Goal: Task Accomplishment & Management: Complete application form

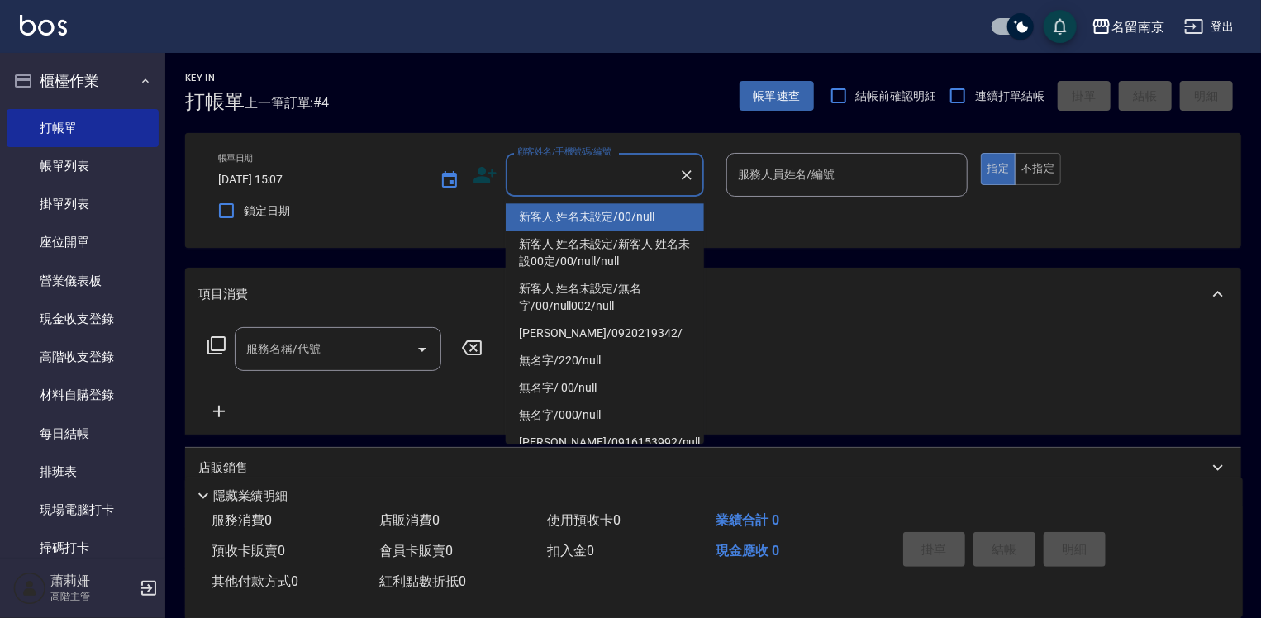
click at [621, 188] on input "顧客姓名/手機號碼/編號" at bounding box center [592, 174] width 159 height 29
type input "新客人 姓名未設定/00/null"
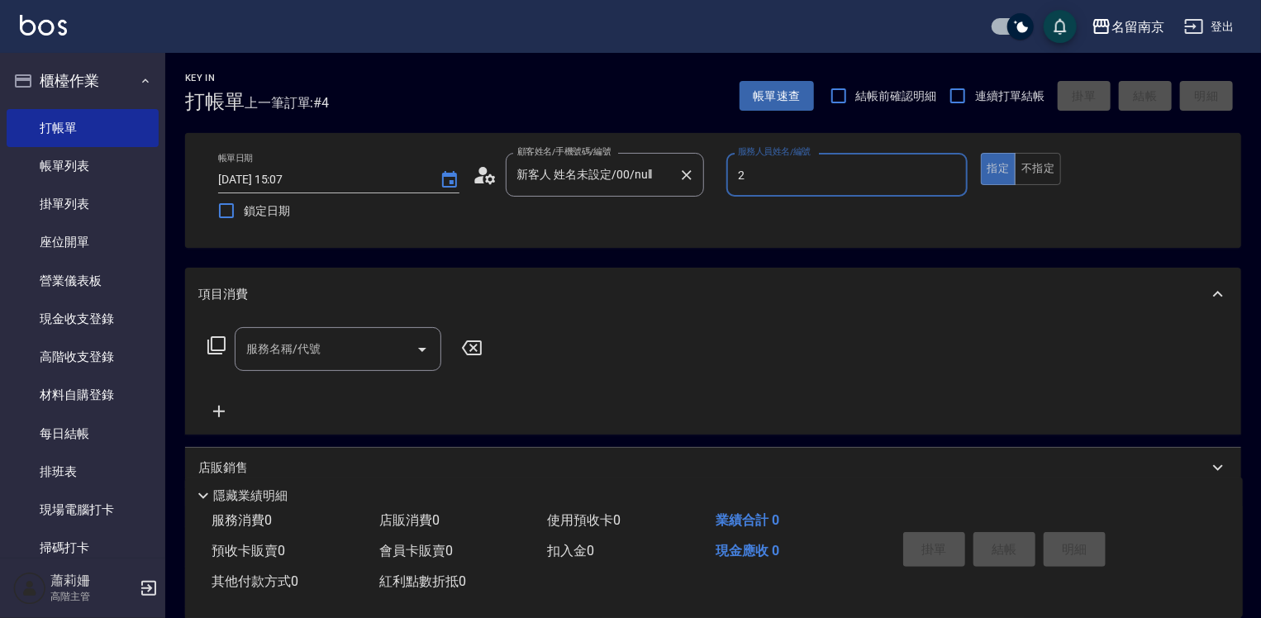
type input "[PERSON_NAME]-2"
type button "true"
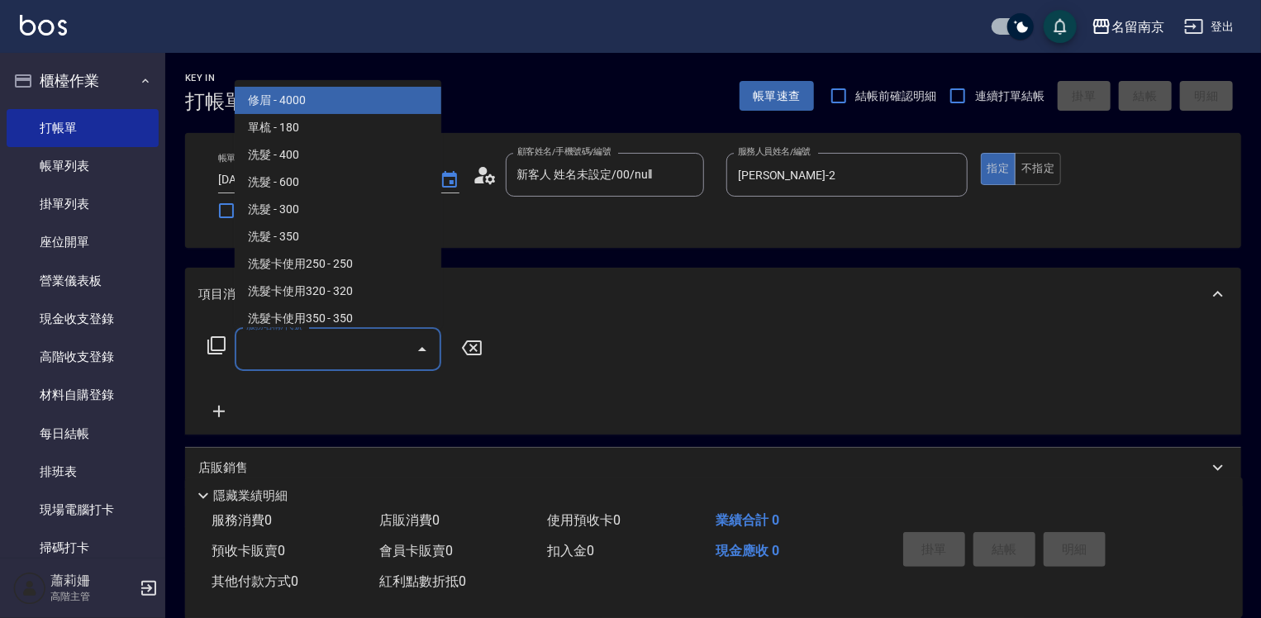
drag, startPoint x: 328, startPoint y: 360, endPoint x: 543, endPoint y: 345, distance: 215.4
click at [331, 360] on input "服務名稱/代號" at bounding box center [325, 349] width 167 height 29
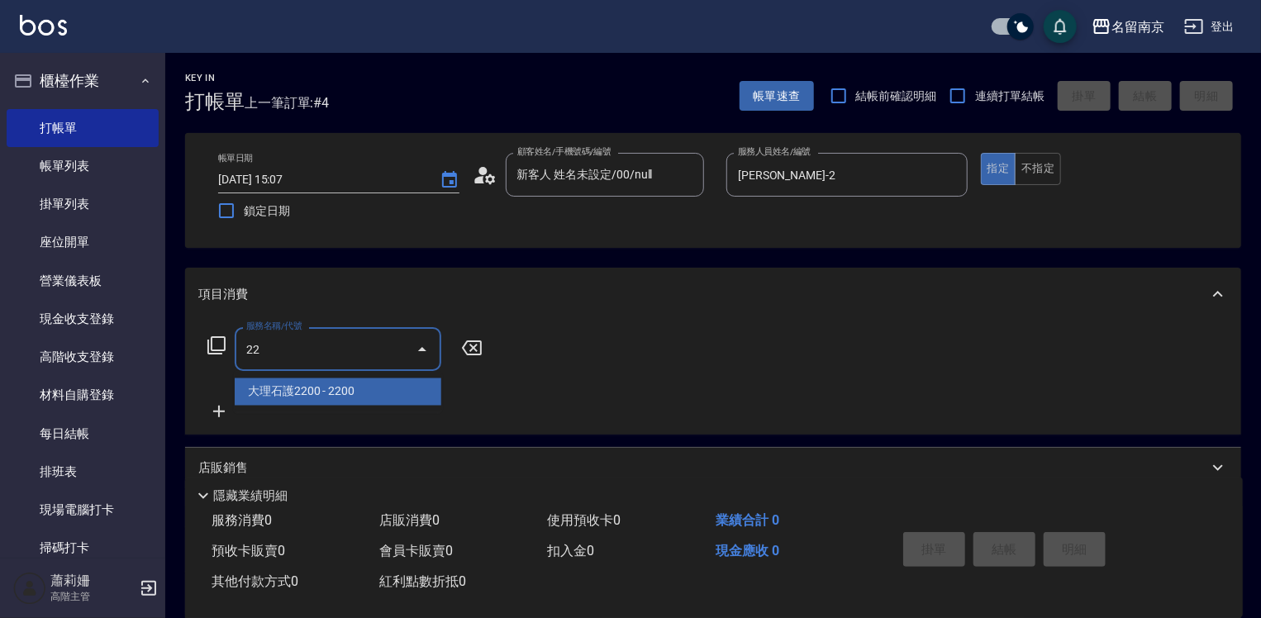
type input "220"
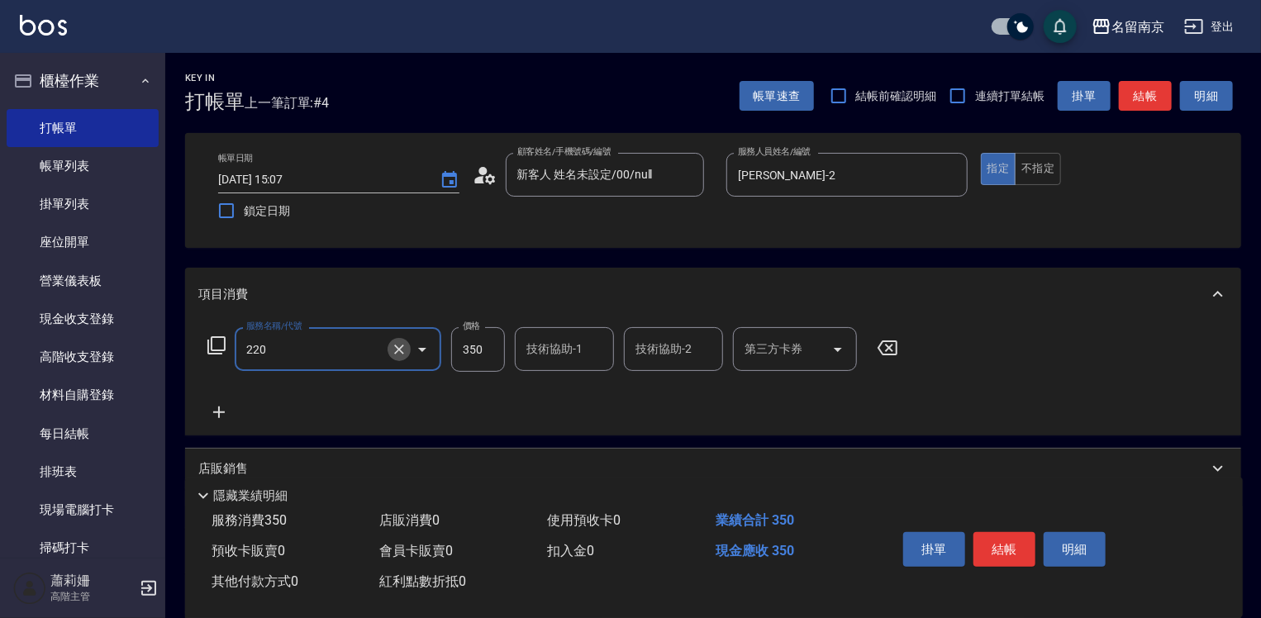
click at [394, 350] on icon "Clear" at bounding box center [399, 349] width 17 height 17
type input "洗髮(220)"
click at [217, 345] on icon at bounding box center [217, 346] width 20 height 20
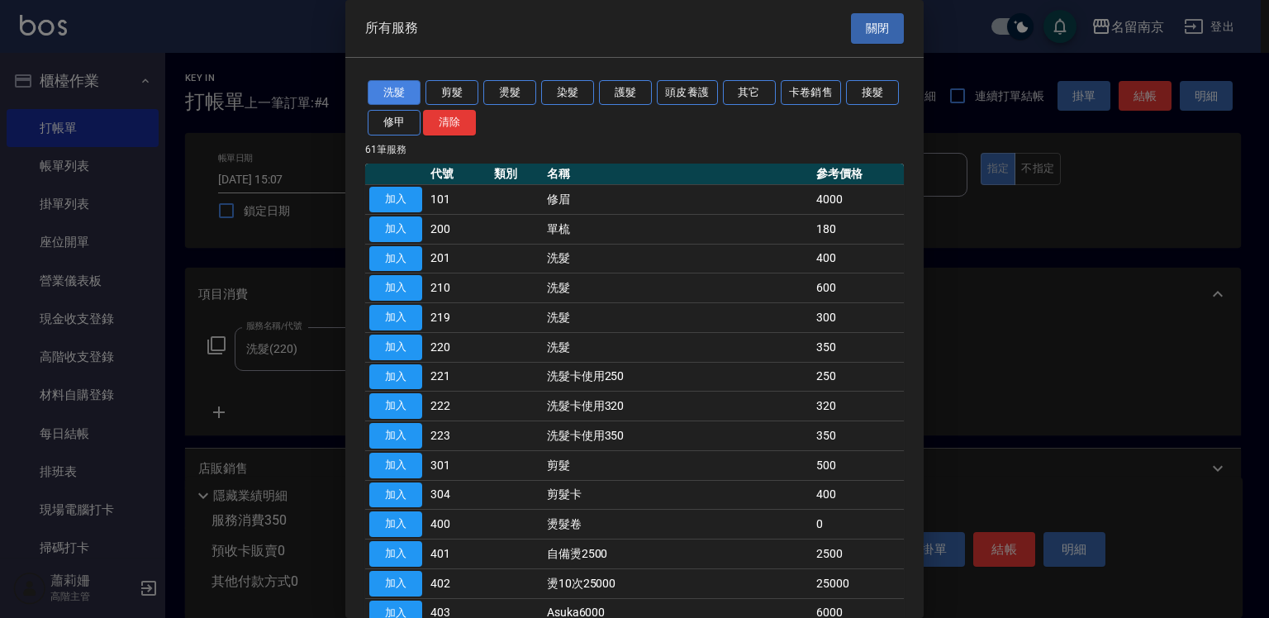
click at [402, 91] on button "洗髮" at bounding box center [394, 93] width 53 height 26
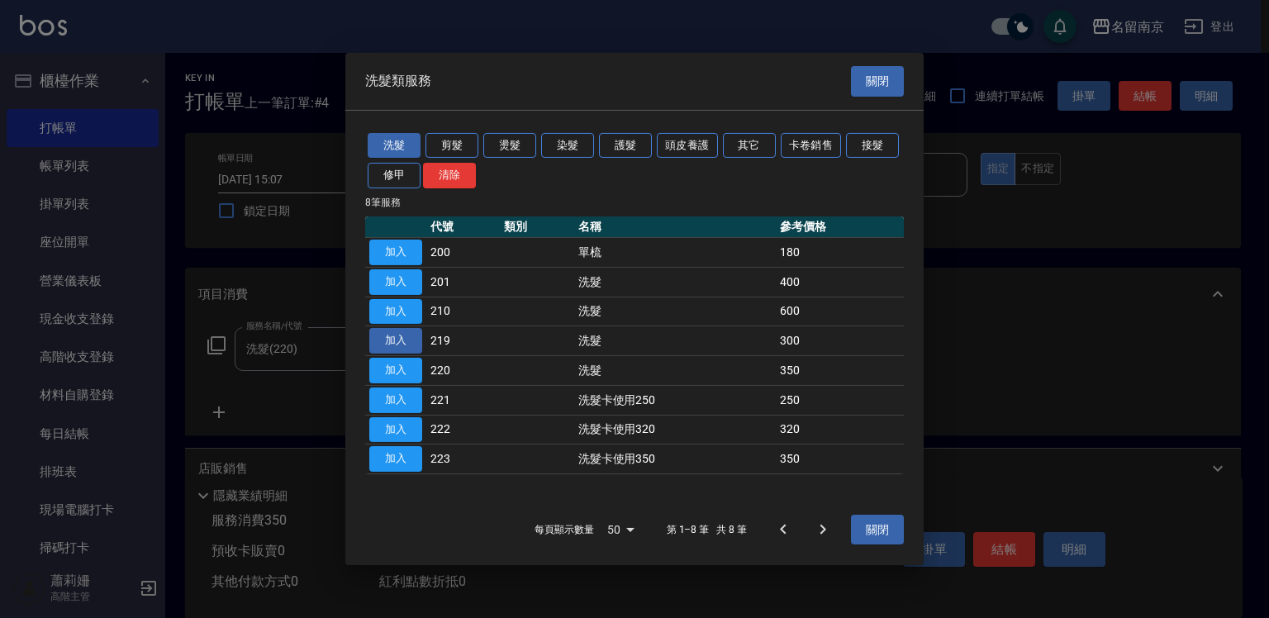
click at [409, 336] on button "加入" at bounding box center [395, 341] width 53 height 26
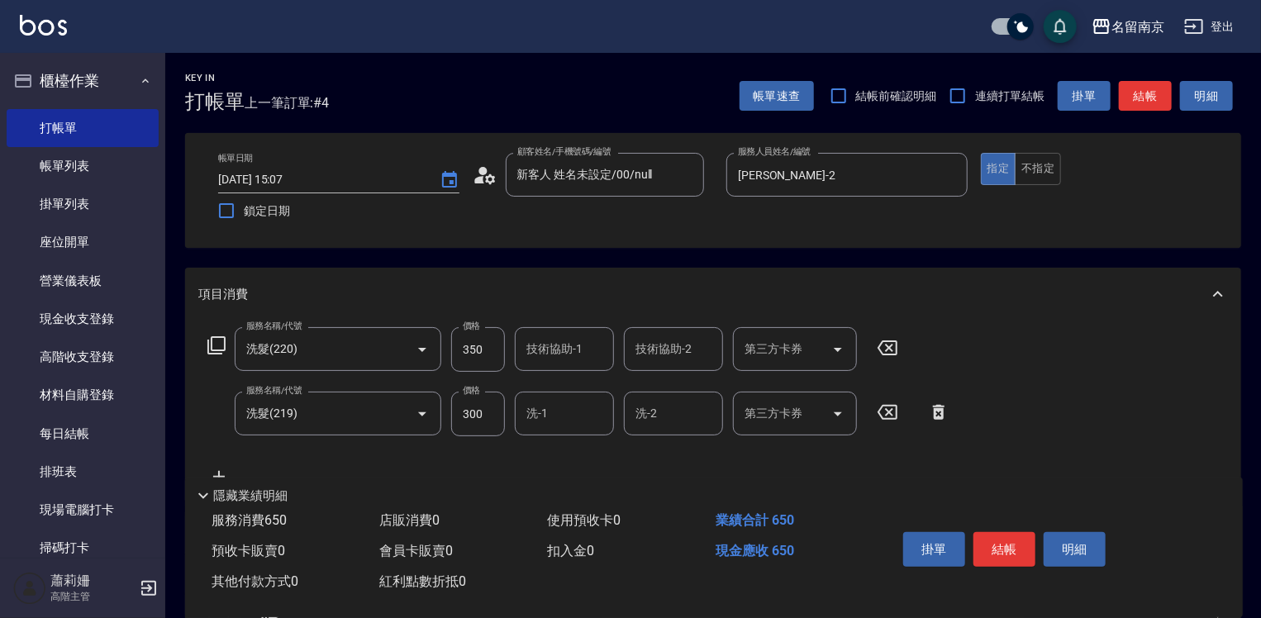
click at [889, 346] on icon at bounding box center [887, 348] width 41 height 20
drag, startPoint x: 564, startPoint y: 407, endPoint x: 582, endPoint y: 409, distance: 17.5
click at [564, 409] on input "洗-1" at bounding box center [564, 412] width 84 height 29
type input "[PERSON_NAME]-2"
click at [1008, 548] on button "結帳" at bounding box center [1005, 549] width 62 height 35
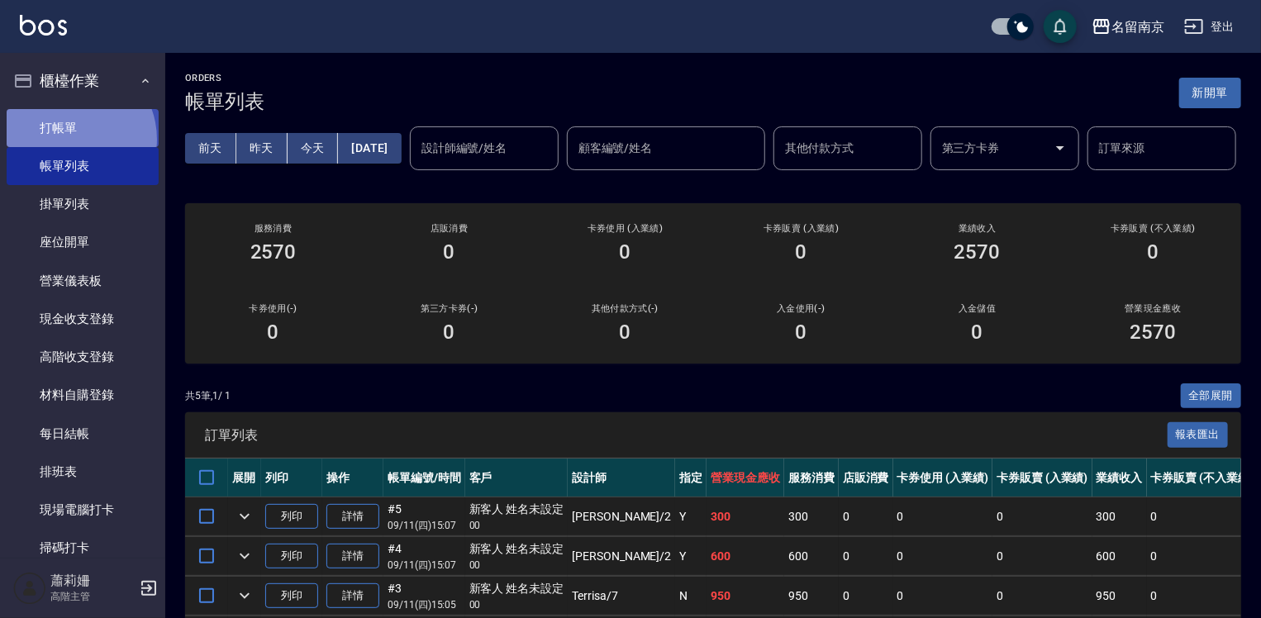
click at [68, 139] on link "打帳單" at bounding box center [83, 128] width 152 height 38
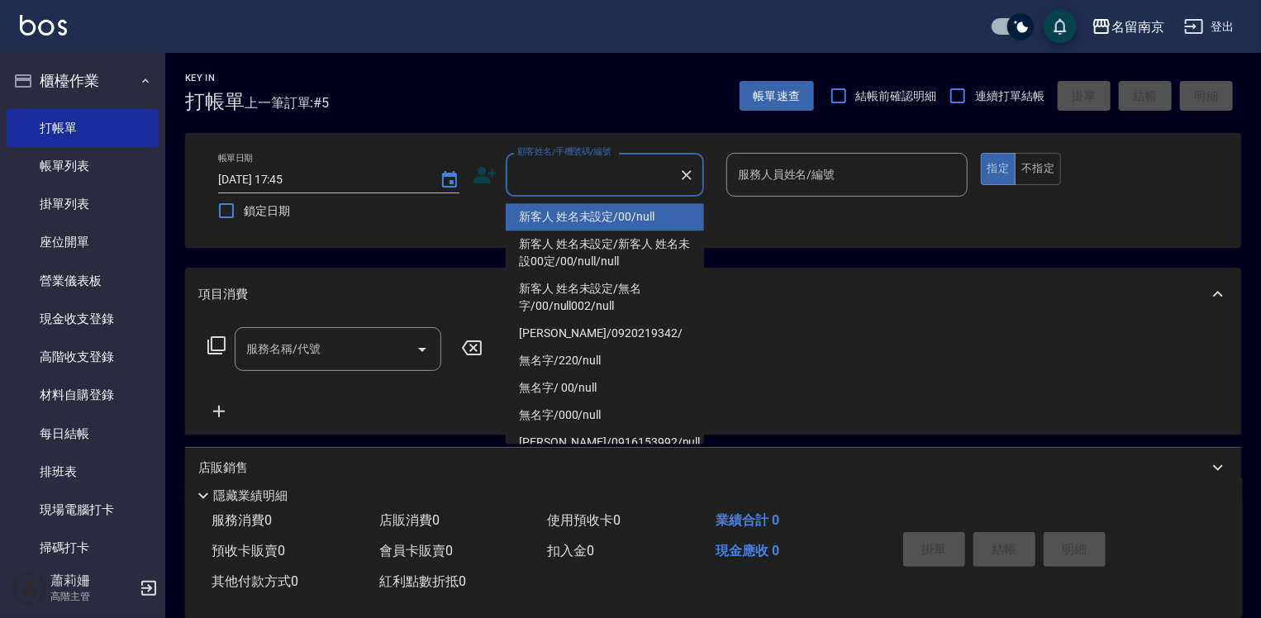
click at [659, 172] on input "顧客姓名/手機號碼/編號" at bounding box center [592, 174] width 159 height 29
type input "新客人 姓名未設定/00/null"
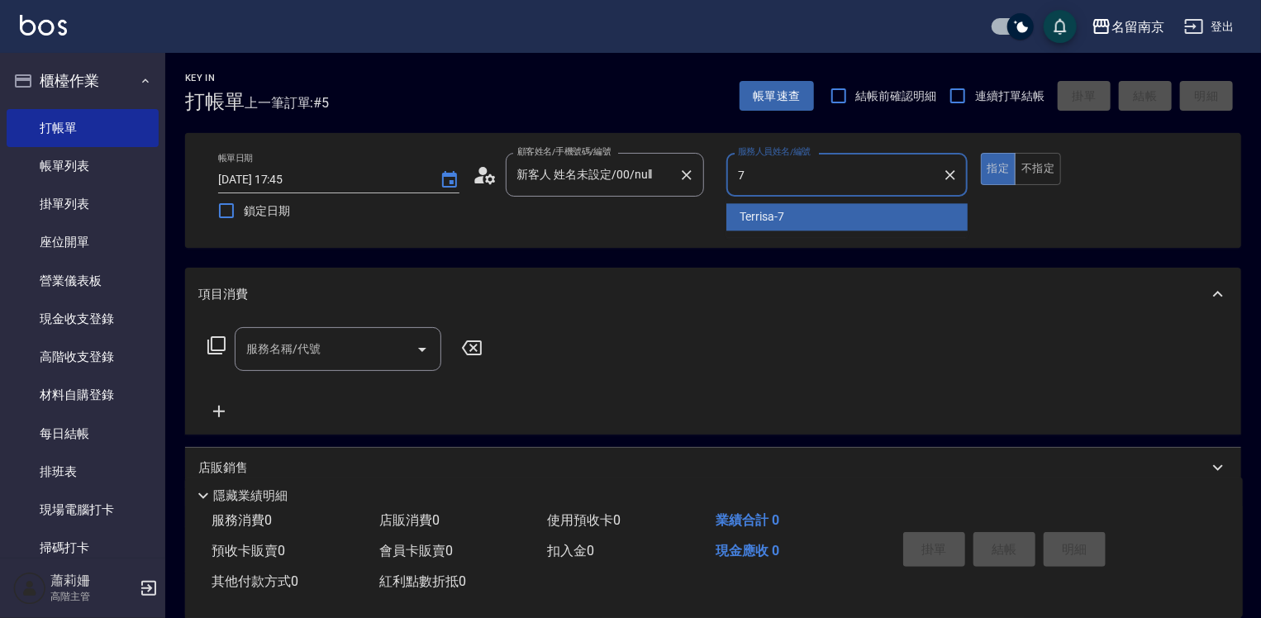
type input "Terrisa-7"
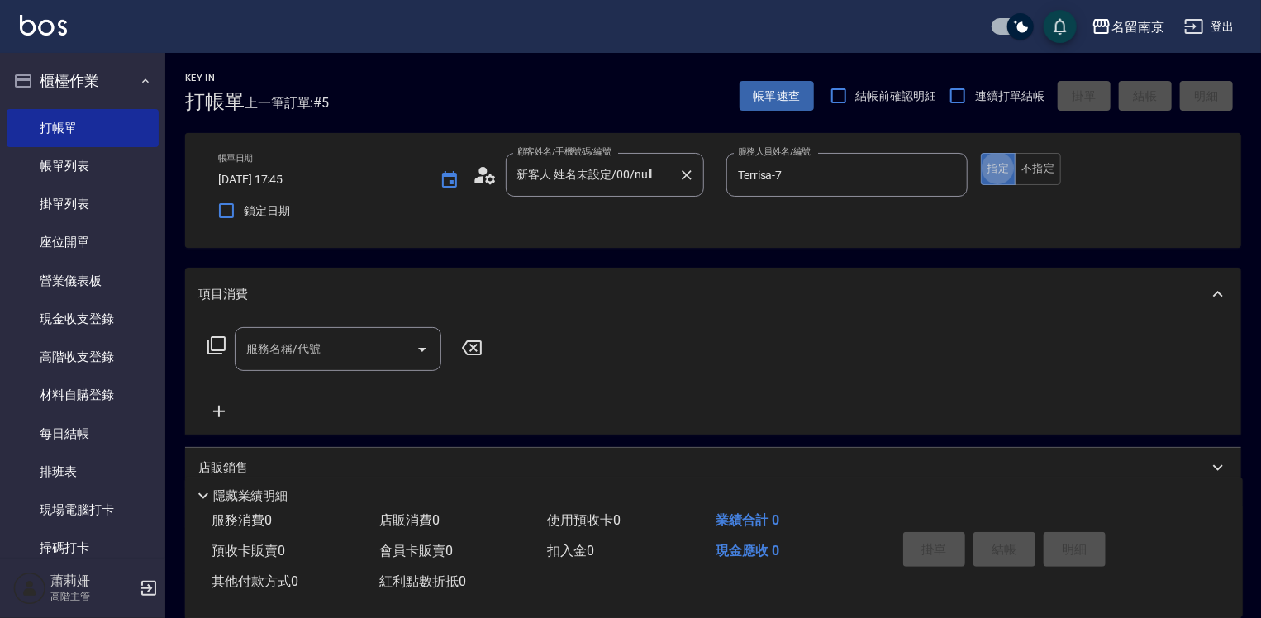
type button "true"
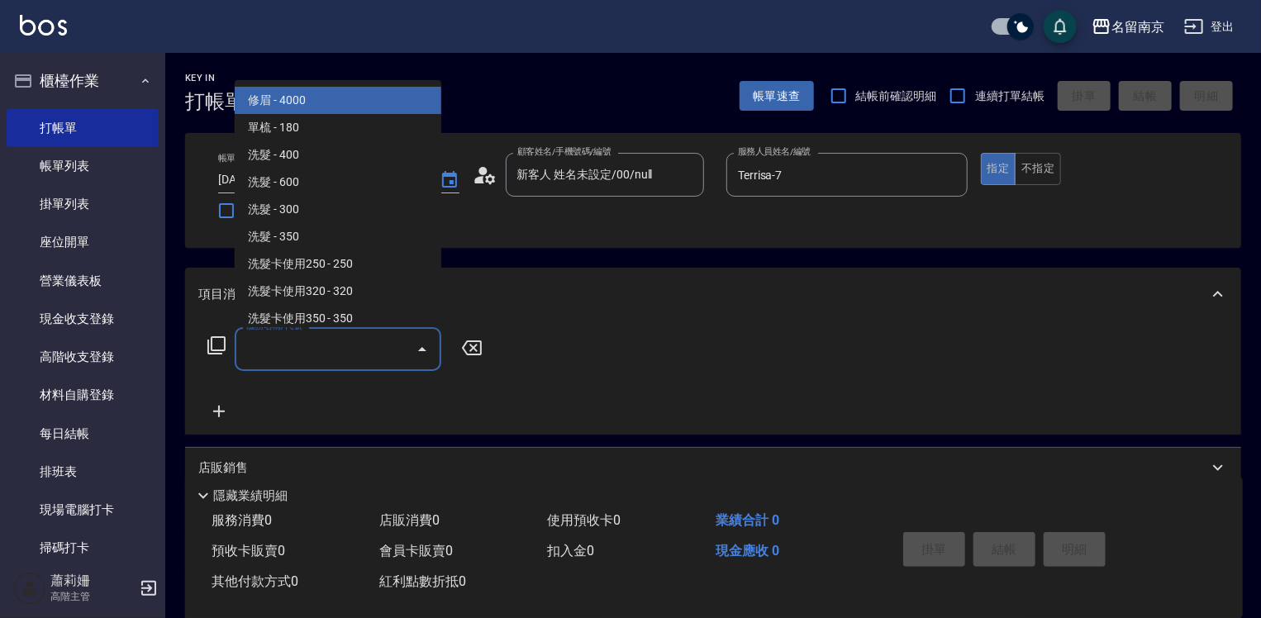
click at [338, 345] on input "服務名稱/代號" at bounding box center [325, 349] width 167 height 29
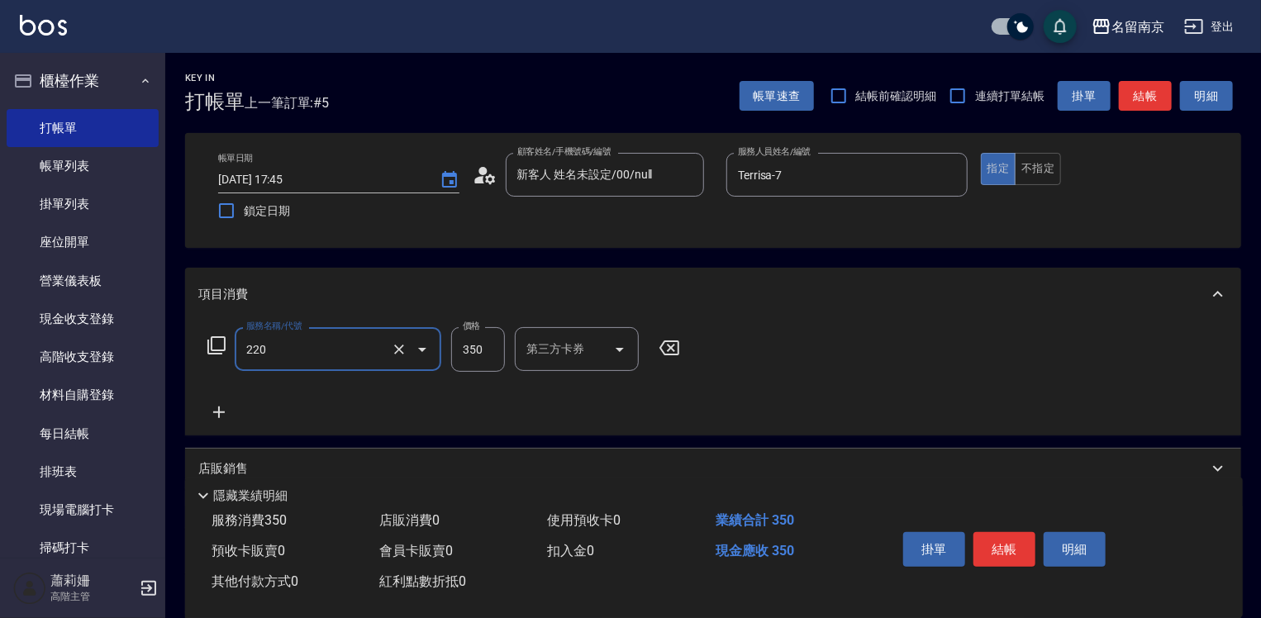
type input "洗髮(220)"
click at [462, 342] on input "350" at bounding box center [478, 349] width 54 height 45
type input "370"
click at [560, 355] on input "技術協助-1" at bounding box center [564, 349] width 84 height 29
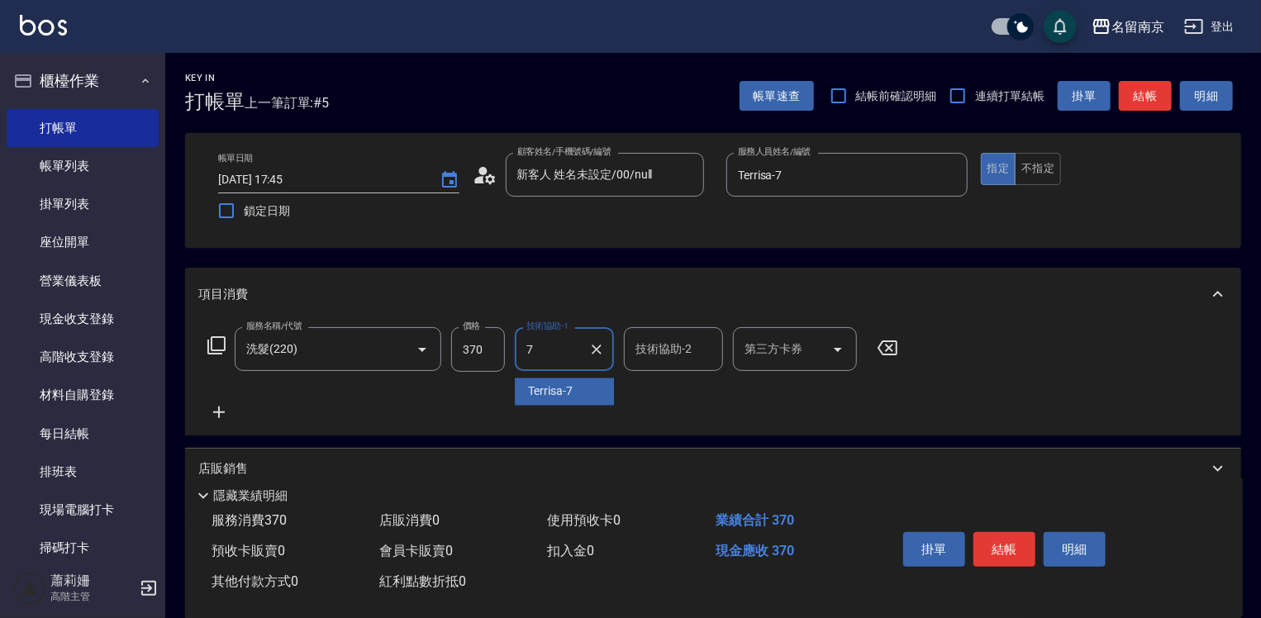
type input "Terrisa-7"
click at [1018, 555] on button "結帳" at bounding box center [1005, 549] width 62 height 35
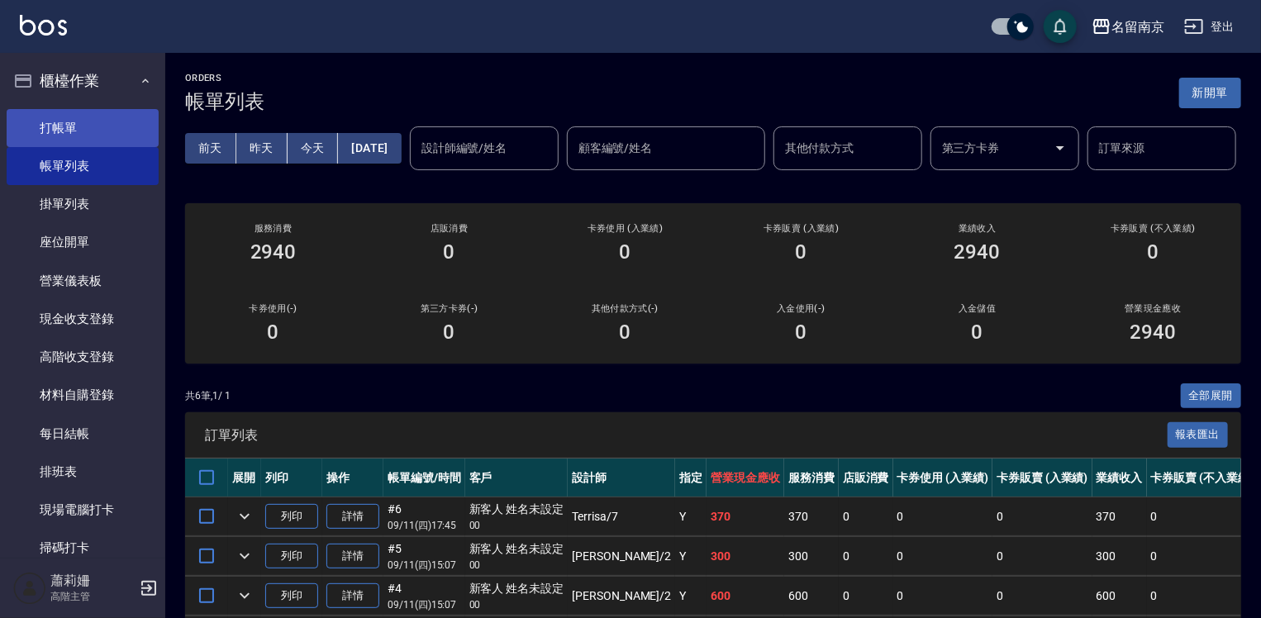
click at [40, 126] on link "打帳單" at bounding box center [83, 128] width 152 height 38
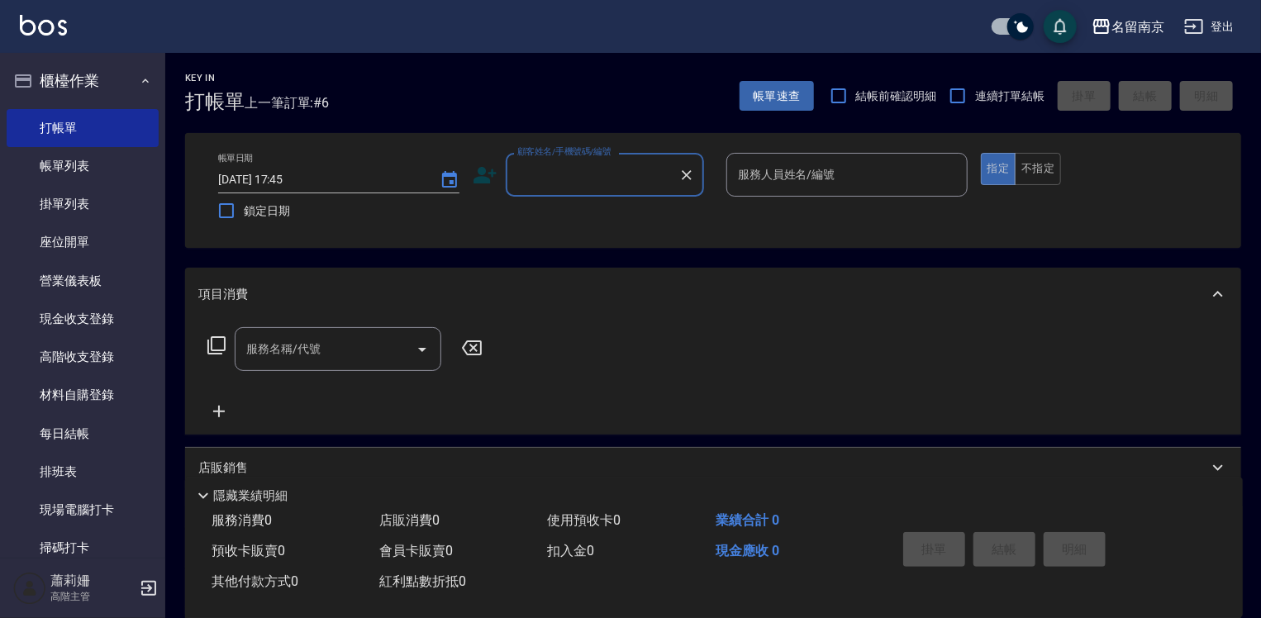
click at [648, 159] on div "顧客姓名/手機號碼/編號" at bounding box center [605, 175] width 198 height 44
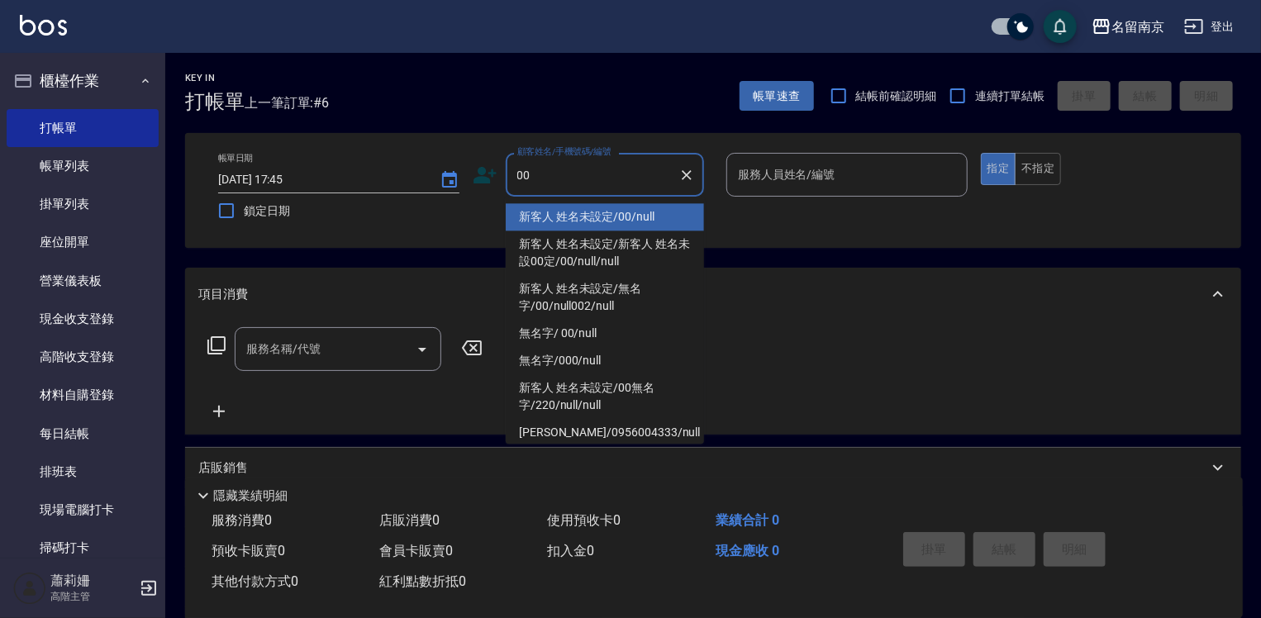
type input "新客人 姓名未設定/00/null"
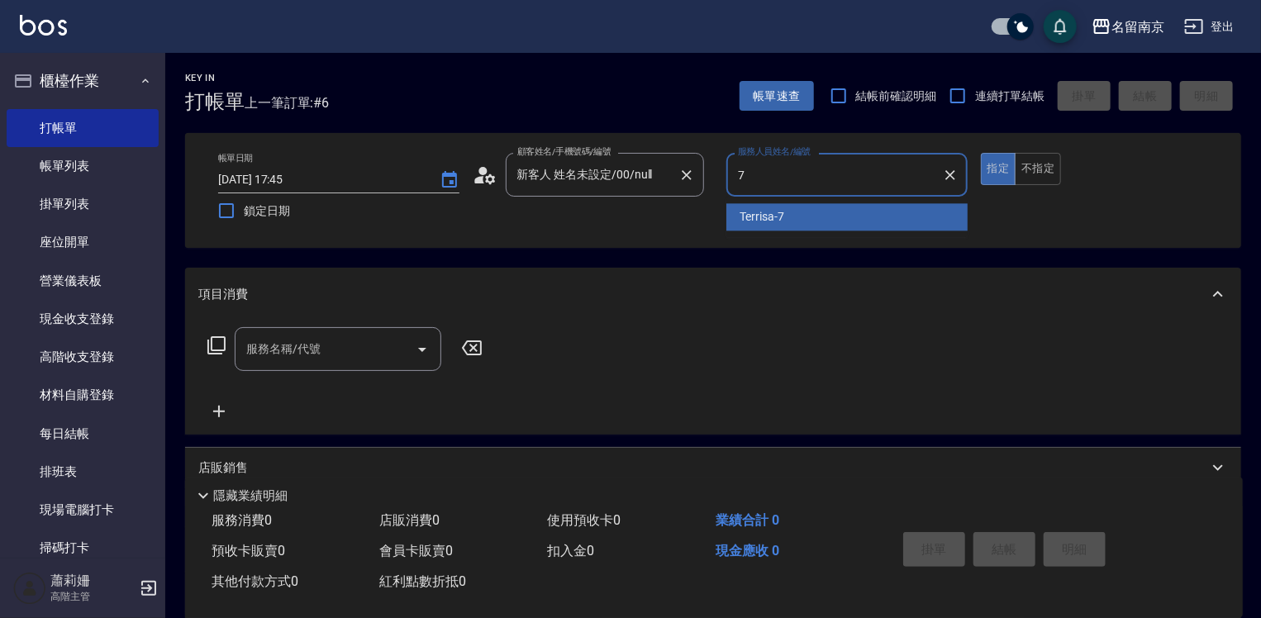
type input "Terrisa-7"
type button "true"
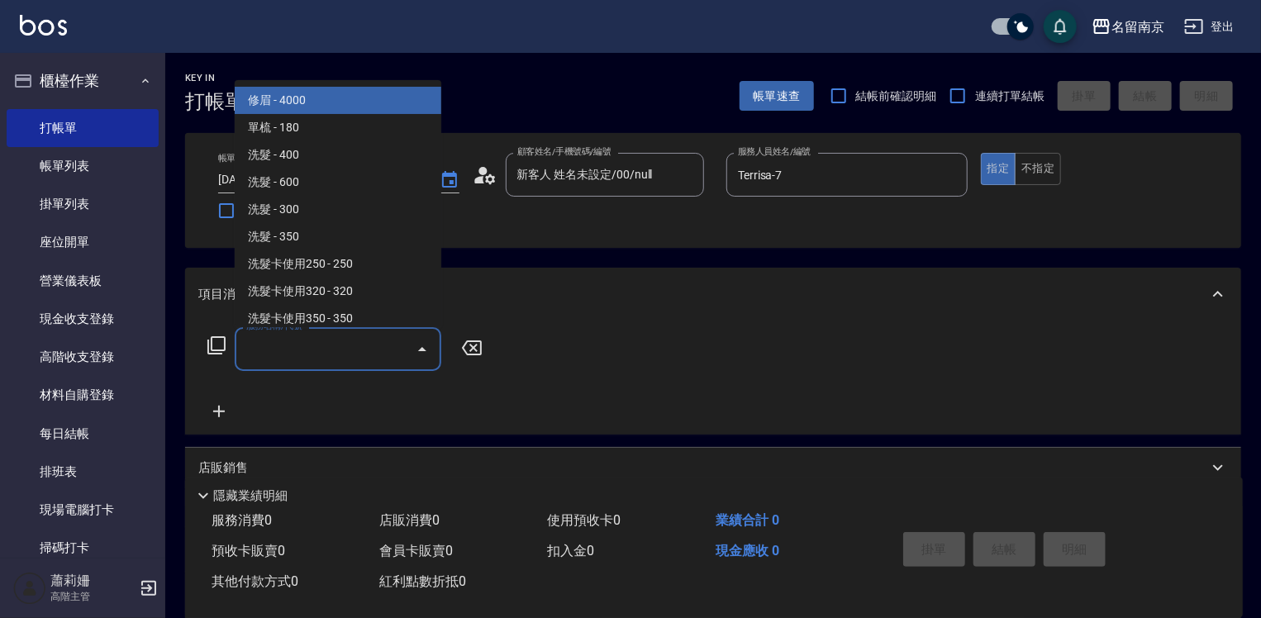
drag, startPoint x: 280, startPoint y: 347, endPoint x: 300, endPoint y: 346, distance: 19.9
click at [298, 346] on input "服務名稱/代號" at bounding box center [325, 349] width 167 height 29
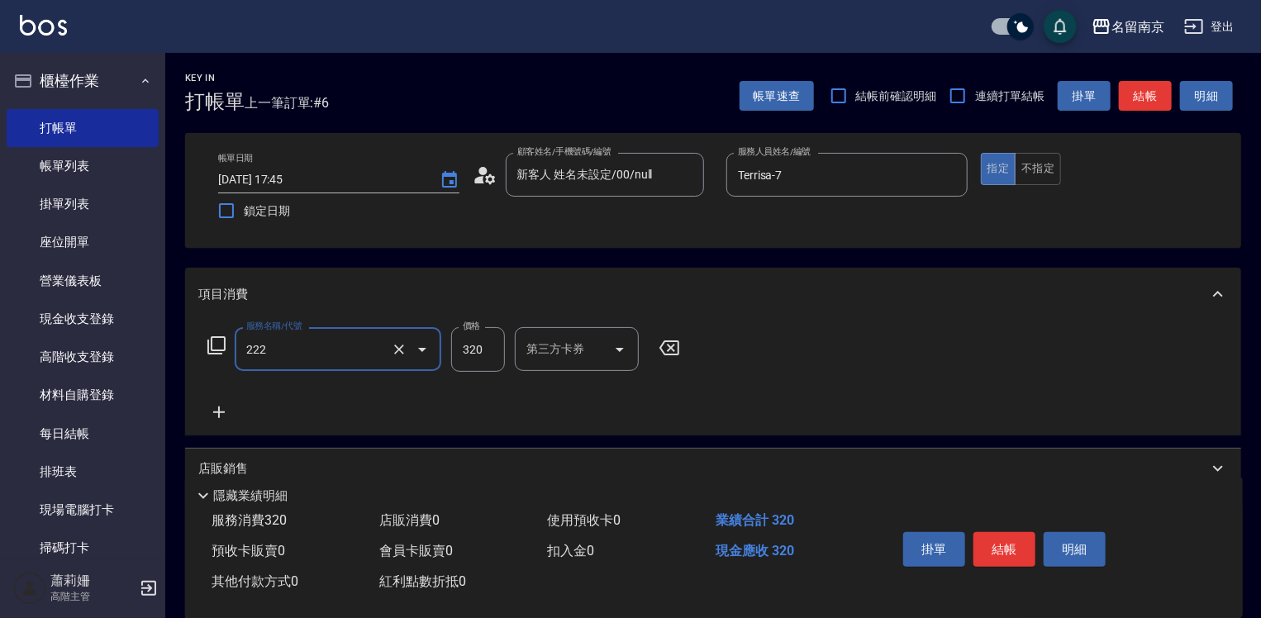
type input "洗髮卡使用320(222)"
click at [400, 344] on icon "Clear" at bounding box center [399, 349] width 17 height 17
type input "洗髮卡使用320(222)"
click at [222, 344] on div "服務名稱/代號 洗髮卡使用320(222) 服務名稱/代號 價格 320 價格 洗-1 洗-1 洗-2 洗-2 第三方卡券 第三方卡券" at bounding box center [553, 349] width 710 height 45
click at [402, 345] on icon "Clear" at bounding box center [399, 349] width 17 height 17
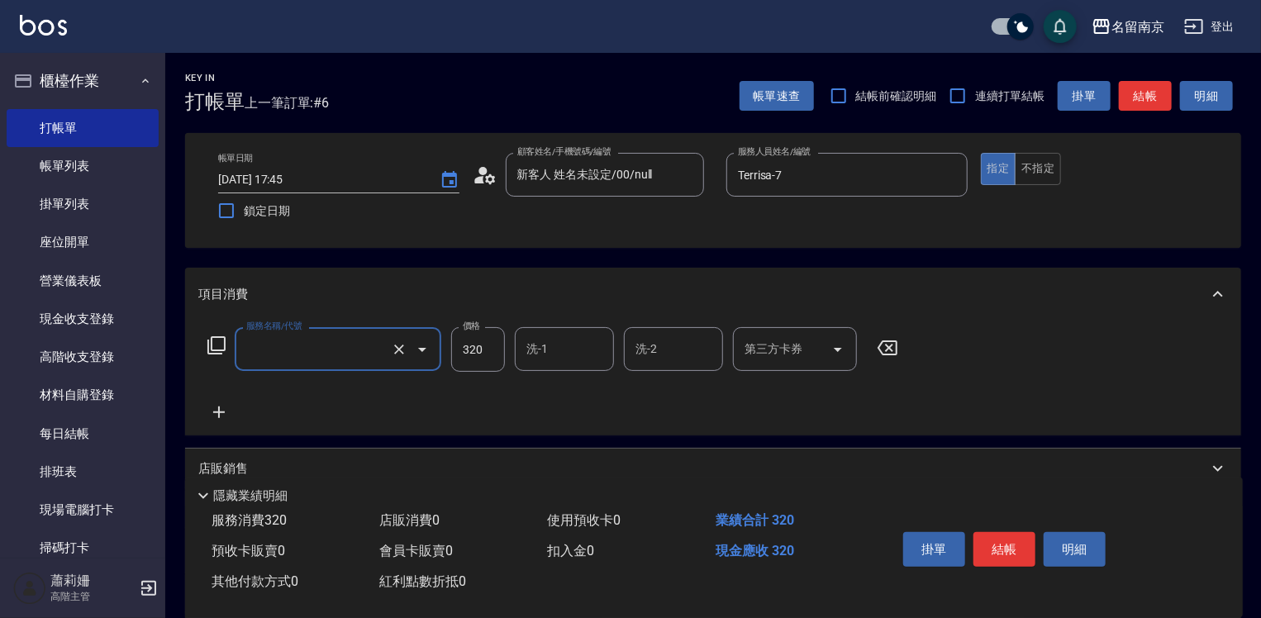
type input "洗髮卡使用320(222)"
click at [212, 344] on icon at bounding box center [216, 345] width 18 height 18
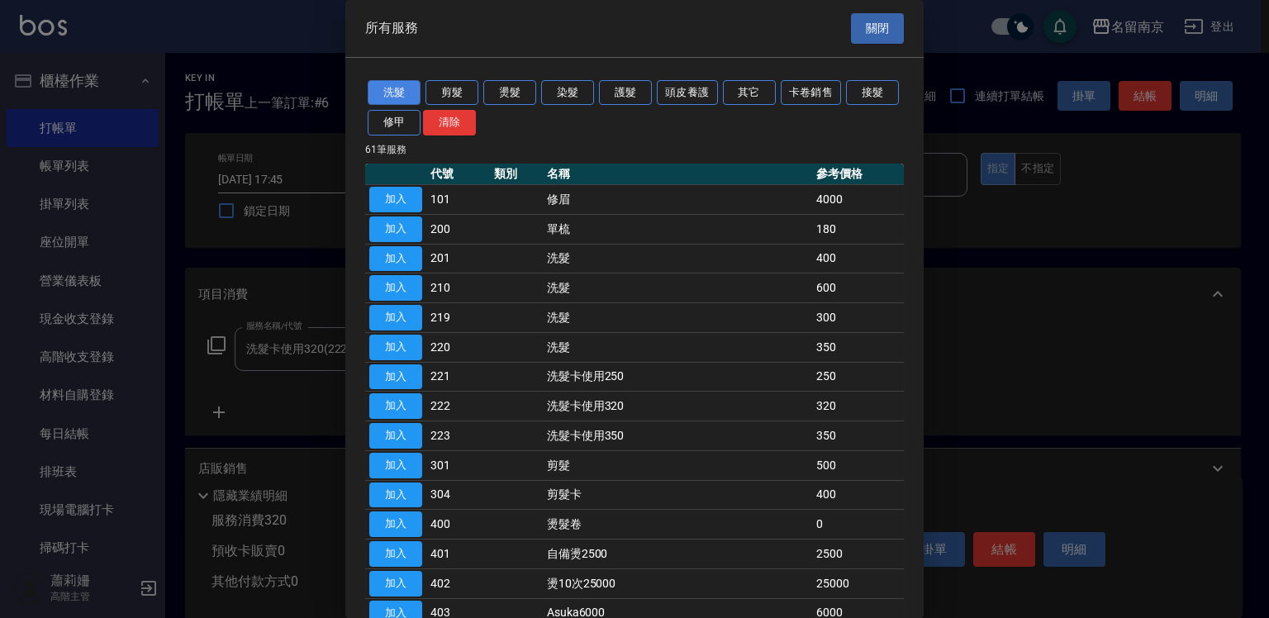
click at [377, 92] on button "洗髮" at bounding box center [394, 93] width 53 height 26
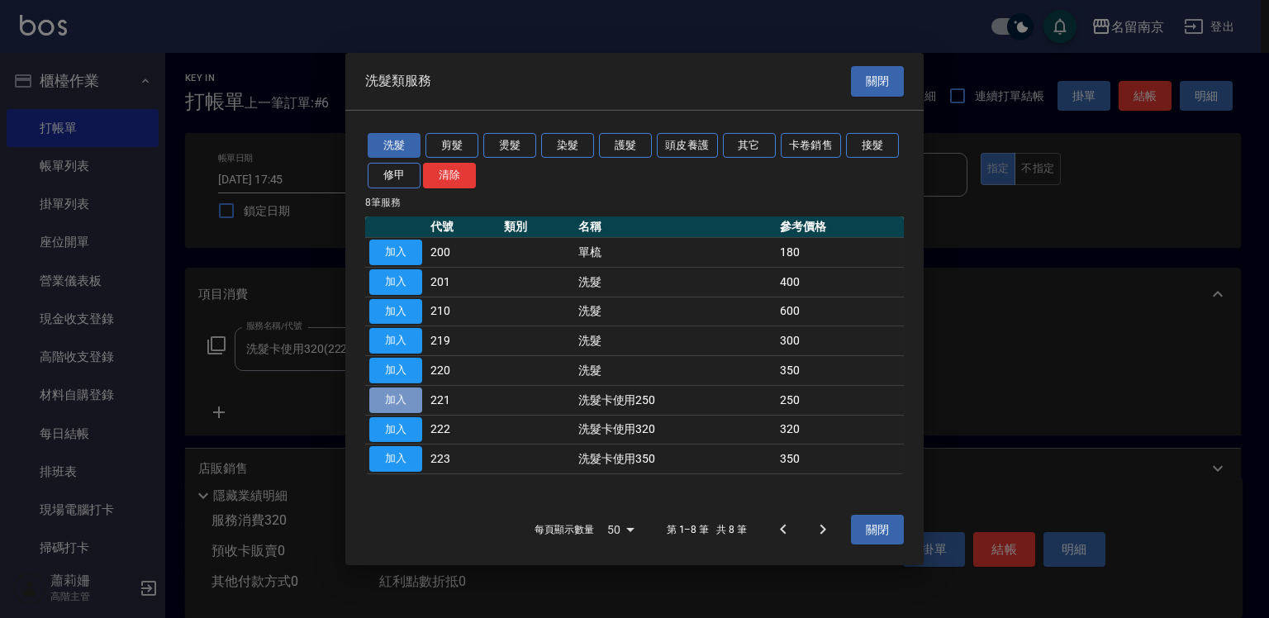
click at [393, 393] on button "加入" at bounding box center [395, 401] width 53 height 26
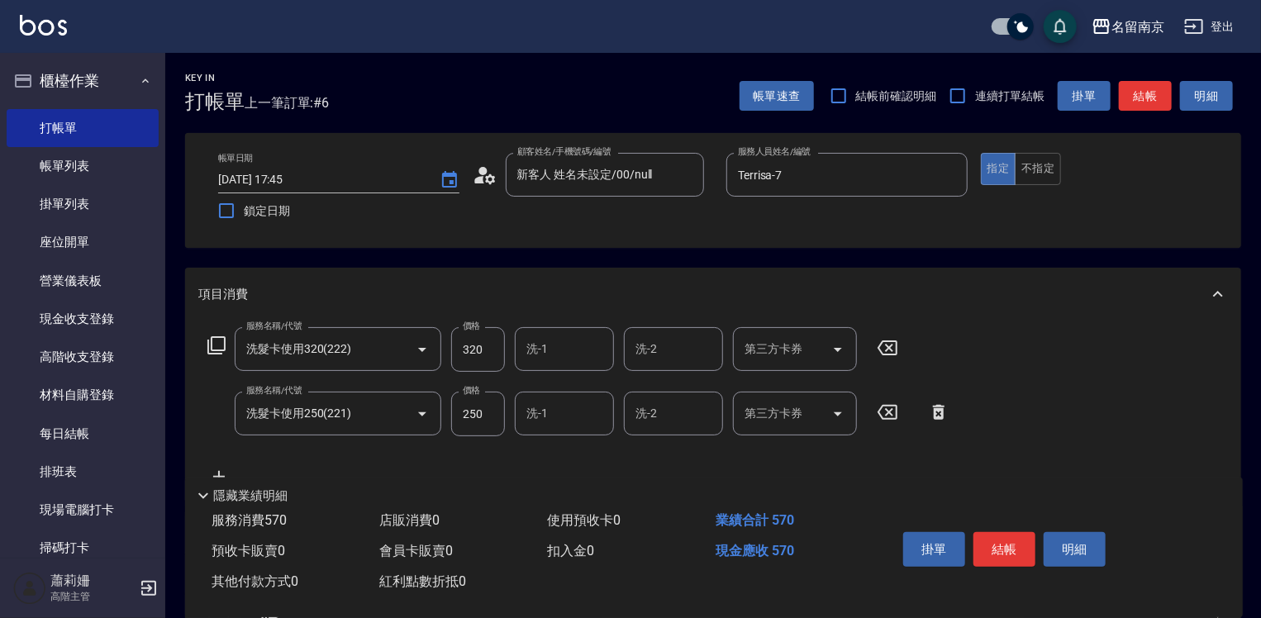
click at [899, 348] on icon at bounding box center [887, 348] width 41 height 20
click at [472, 424] on input "250" at bounding box center [478, 413] width 54 height 45
type input "280"
type input "Terrisa-7"
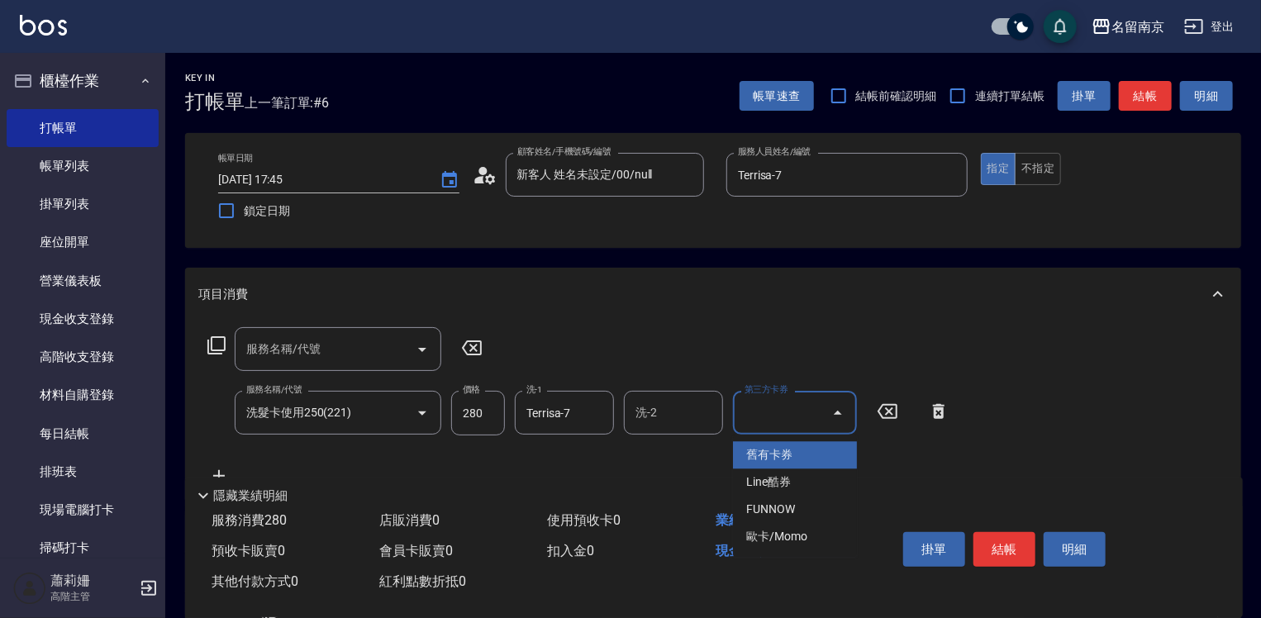
click at [749, 411] on input "第三方卡券" at bounding box center [782, 412] width 84 height 29
drag, startPoint x: 750, startPoint y: 438, endPoint x: 748, endPoint y: 446, distance: 8.6
click at [750, 440] on ul "舊有卡券 Line酷券 FUNNOW 歐卡/Momo" at bounding box center [795, 496] width 124 height 122
click at [747, 448] on span "舊有卡券" at bounding box center [795, 454] width 124 height 27
type input "舊有卡券"
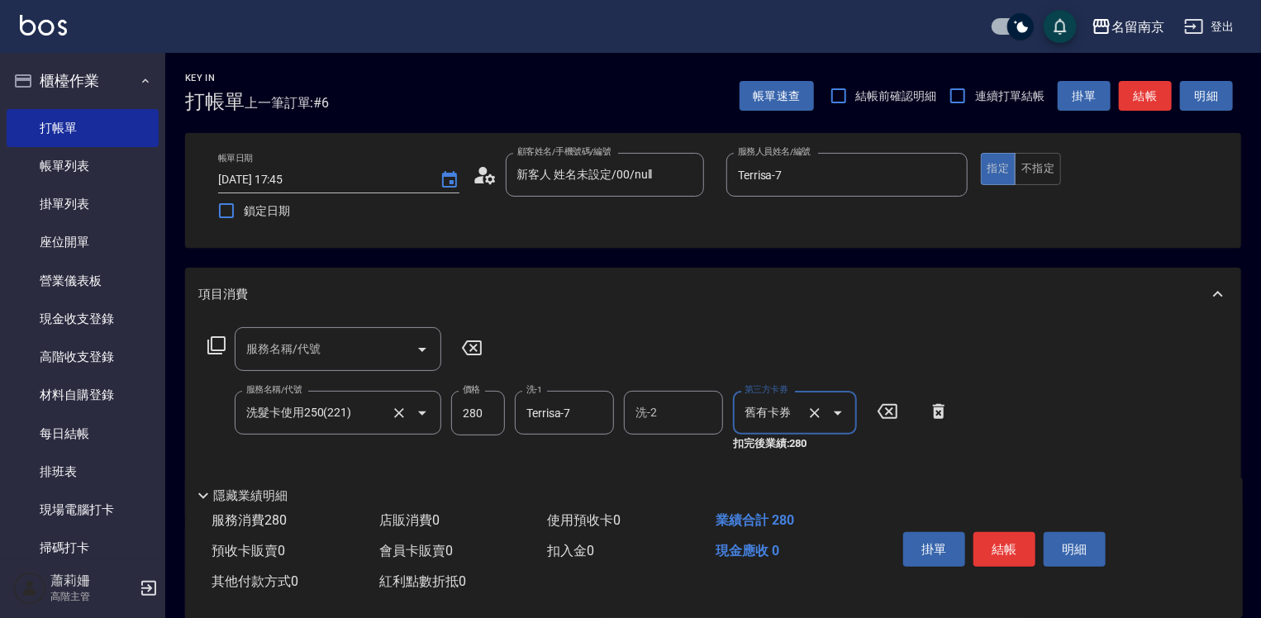
scroll to position [165, 0]
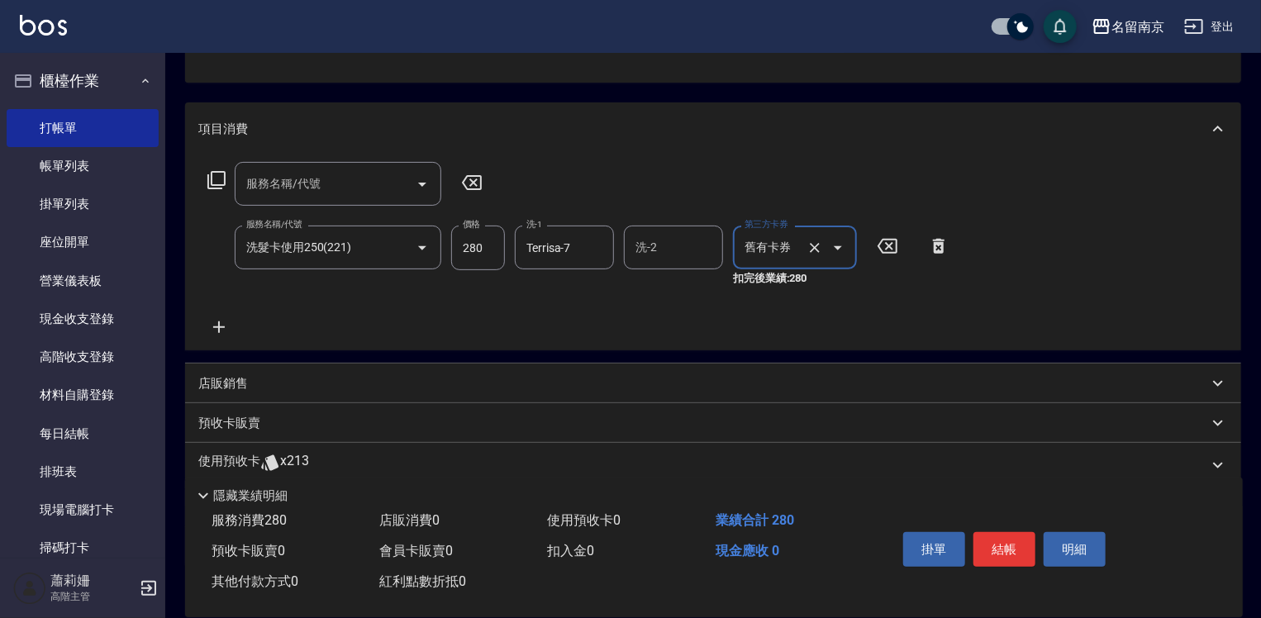
click at [211, 325] on icon at bounding box center [218, 327] width 41 height 20
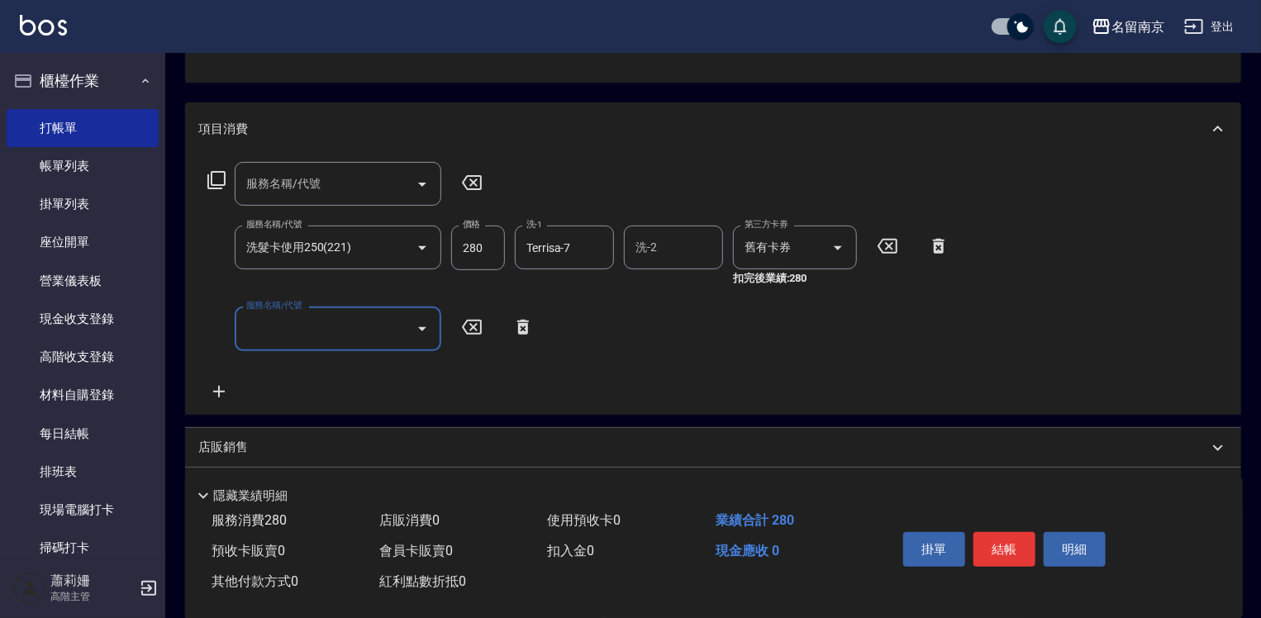
click at [243, 327] on input "服務名稱/代號" at bounding box center [325, 328] width 167 height 29
type input "剪髮(301)"
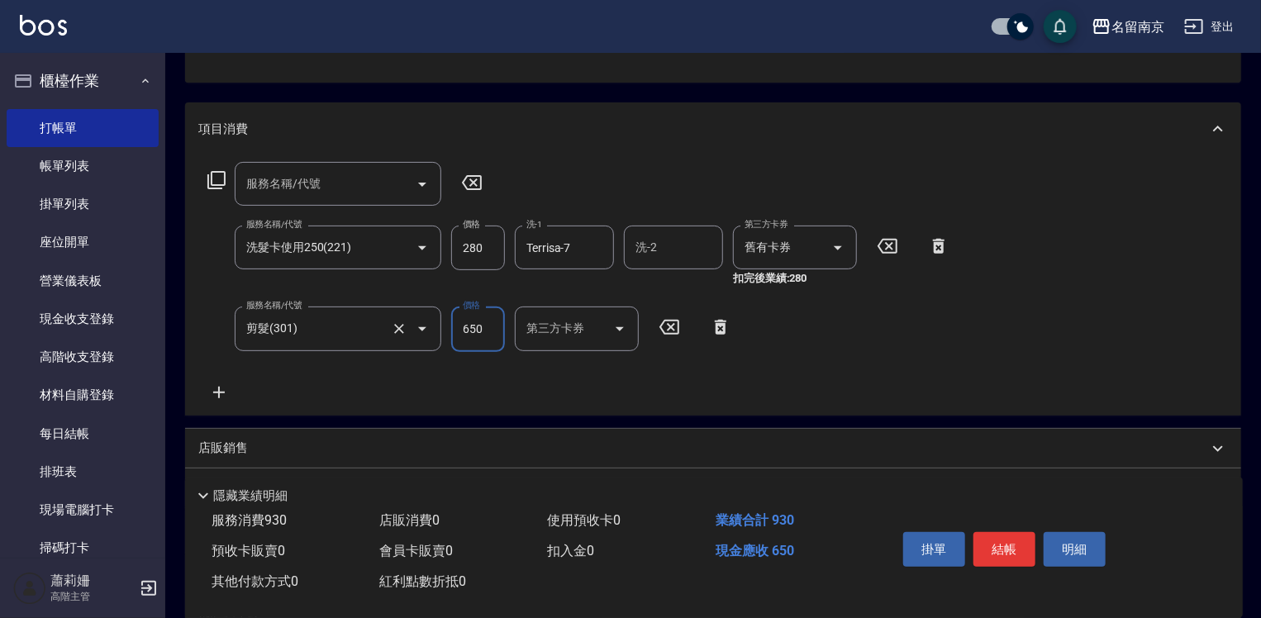
type input "650"
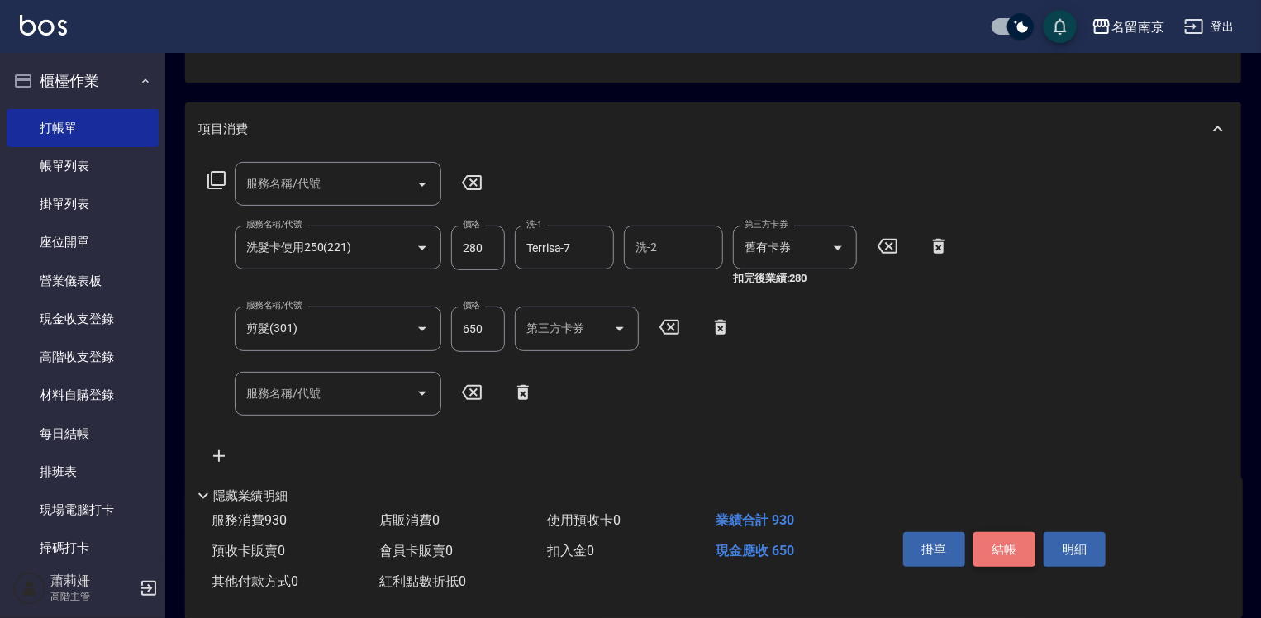
click at [1001, 538] on button "結帳" at bounding box center [1005, 549] width 62 height 35
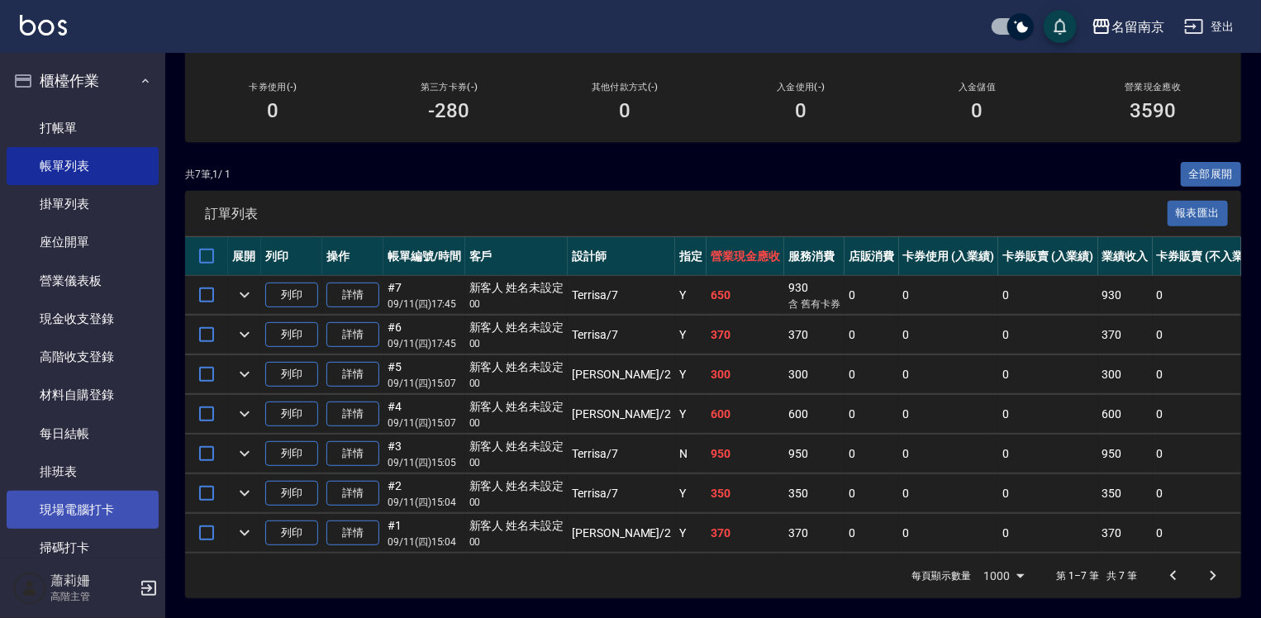
scroll to position [331, 0]
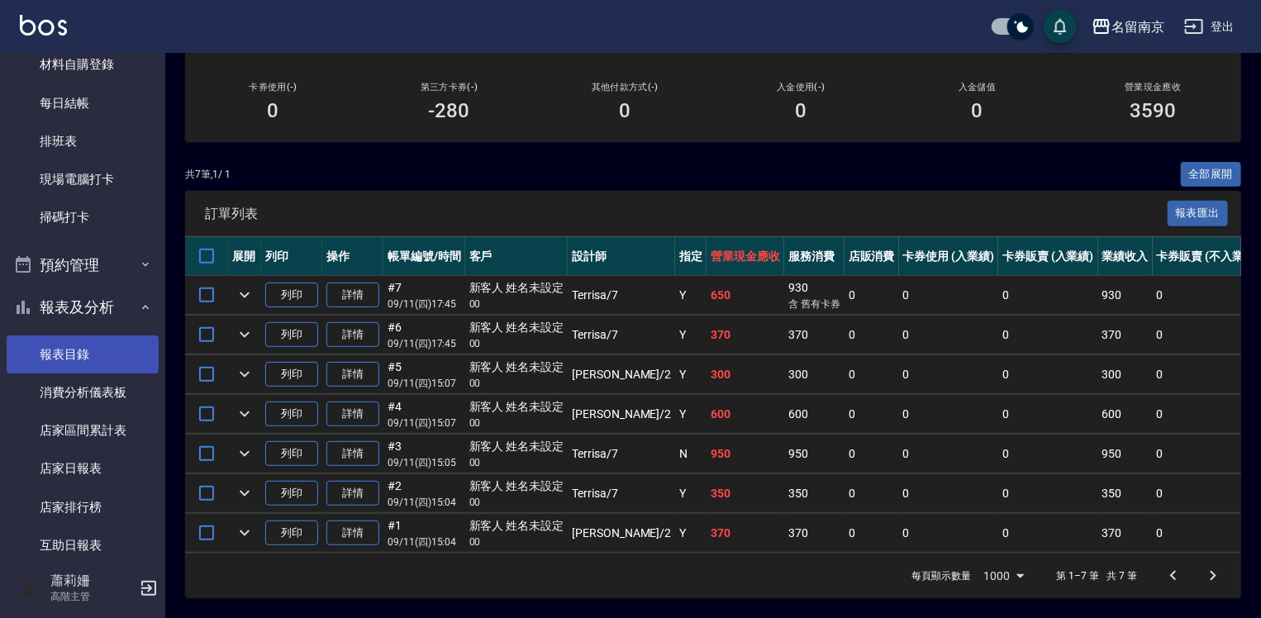
click at [94, 343] on link "報表目錄" at bounding box center [83, 355] width 152 height 38
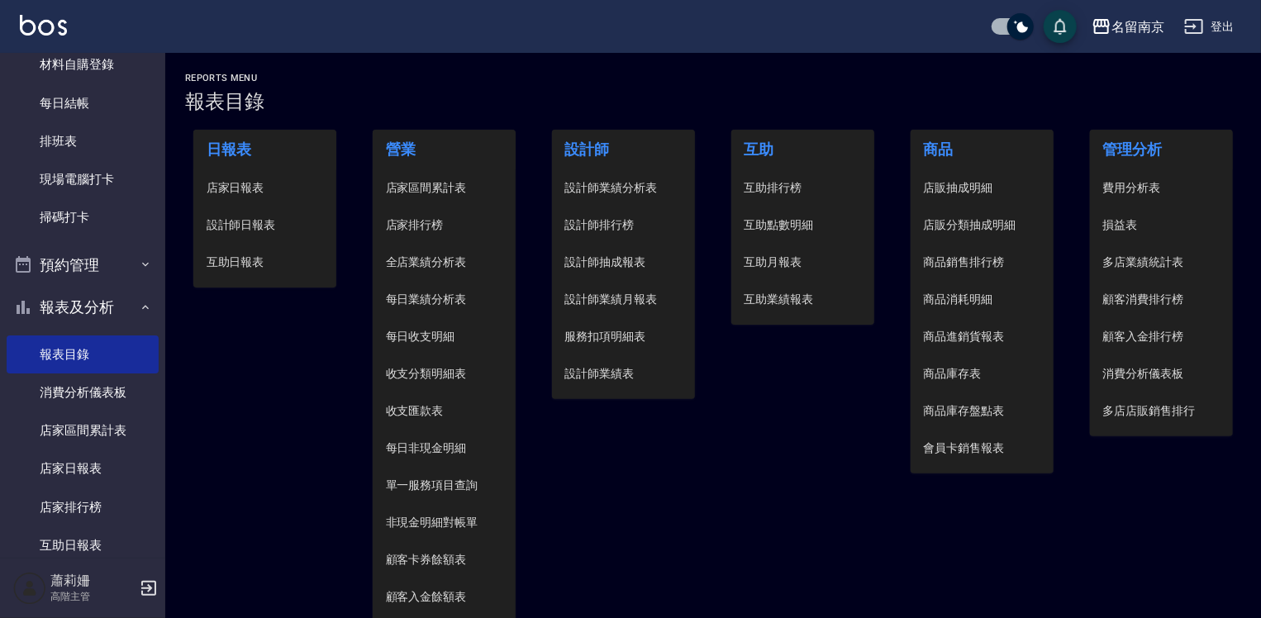
click at [227, 225] on span "設計師日報表" at bounding box center [265, 225] width 117 height 17
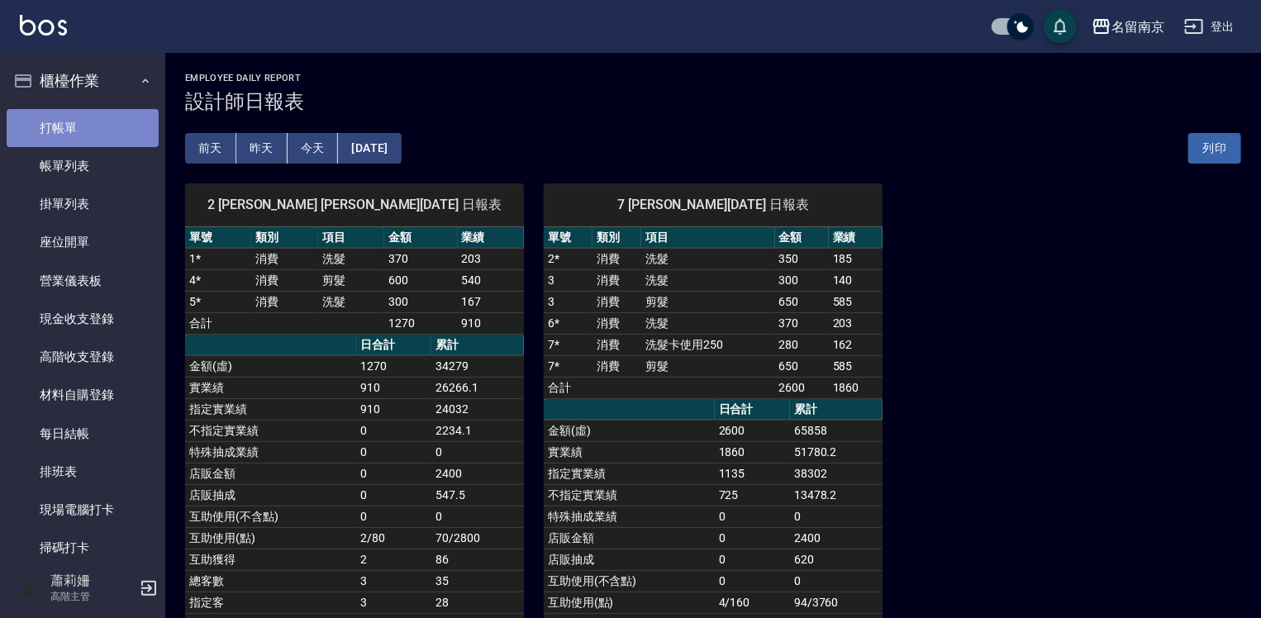
click at [113, 117] on link "打帳單" at bounding box center [83, 128] width 152 height 38
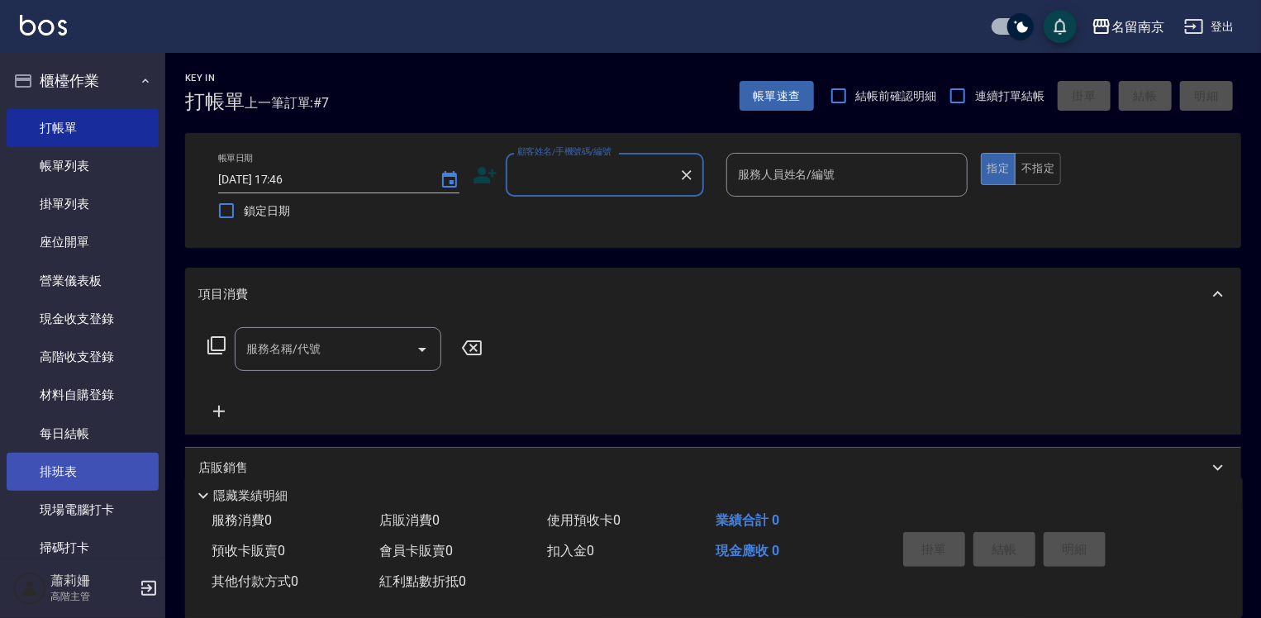
scroll to position [165, 0]
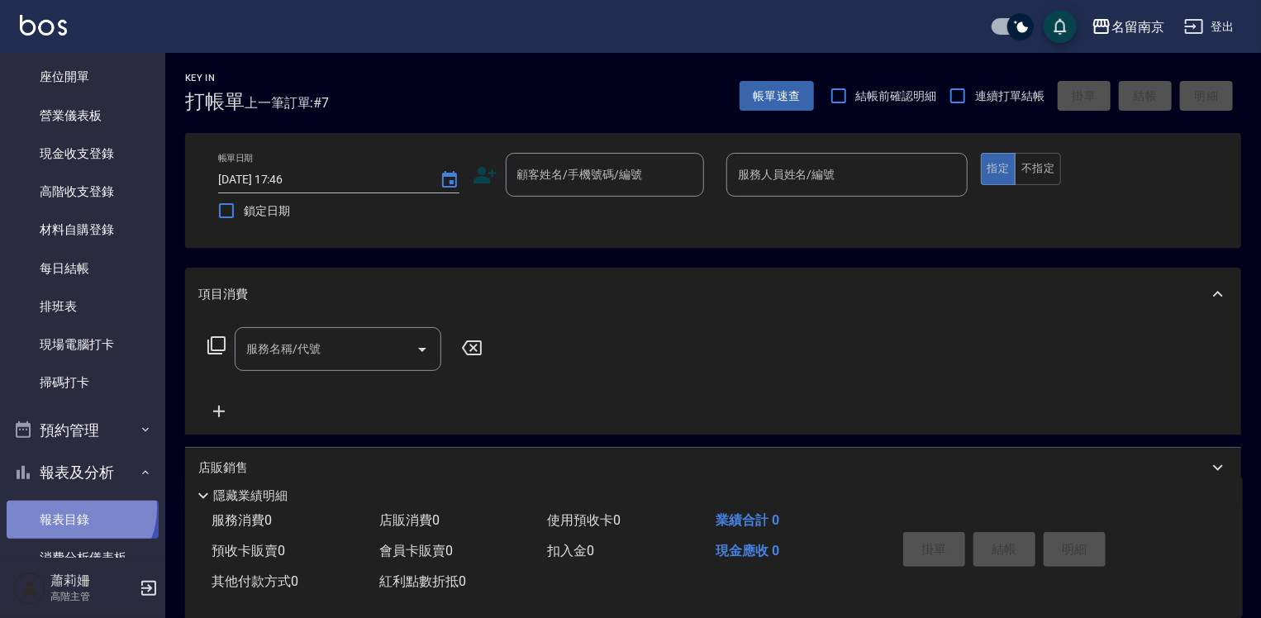
click at [74, 508] on link "報表目錄" at bounding box center [83, 520] width 152 height 38
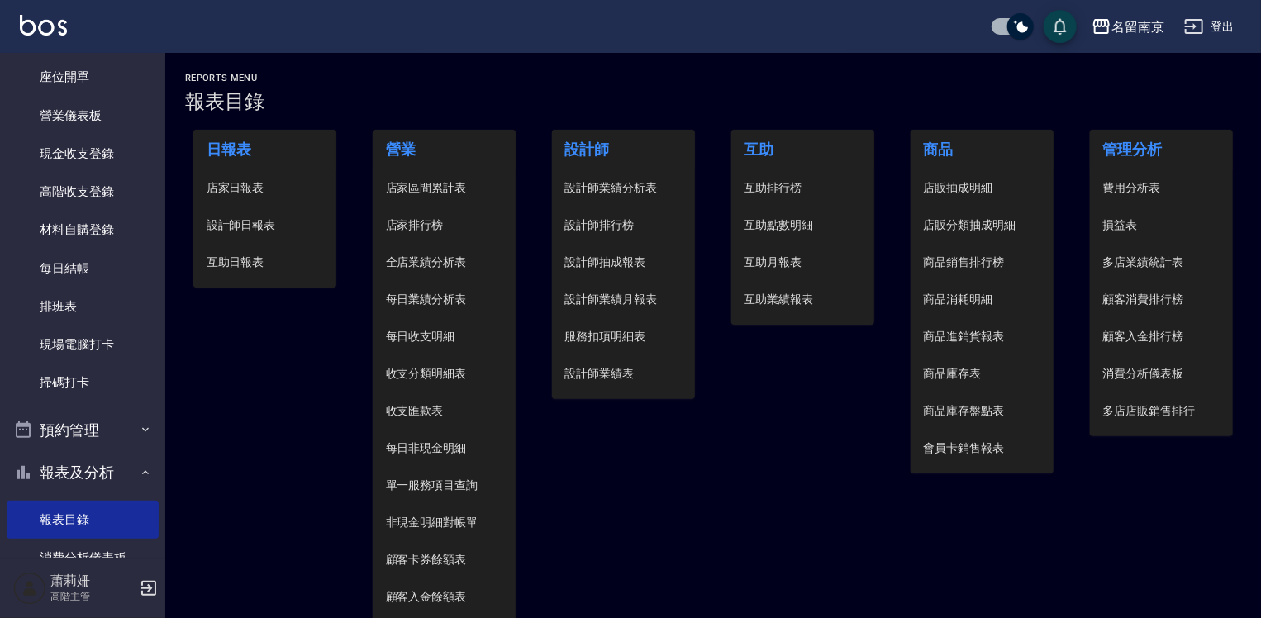
click at [261, 189] on span "店家日報表" at bounding box center [265, 187] width 117 height 17
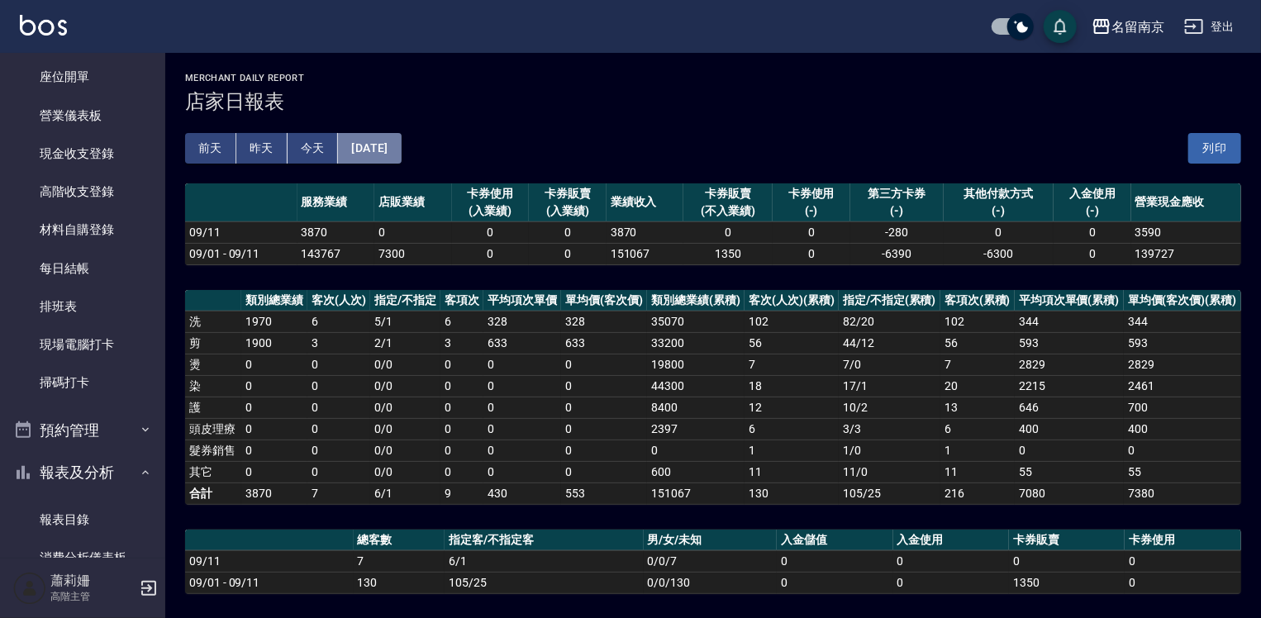
click at [375, 152] on button "[DATE]" at bounding box center [369, 148] width 63 height 31
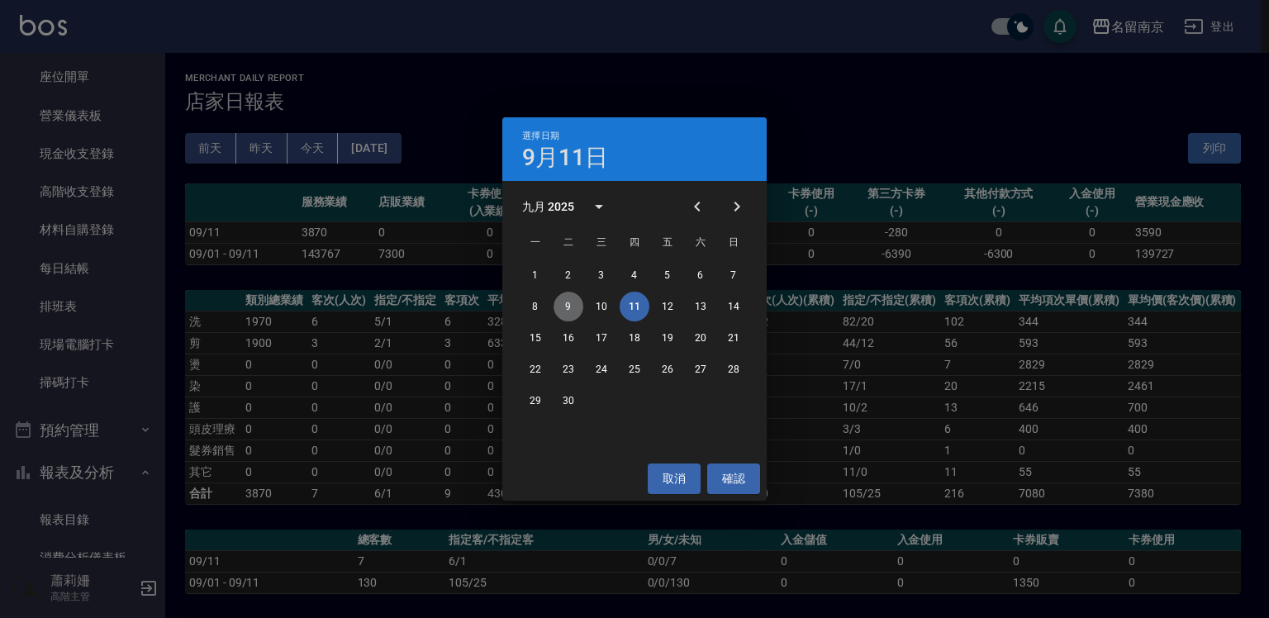
click at [570, 299] on button "9" at bounding box center [569, 307] width 30 height 30
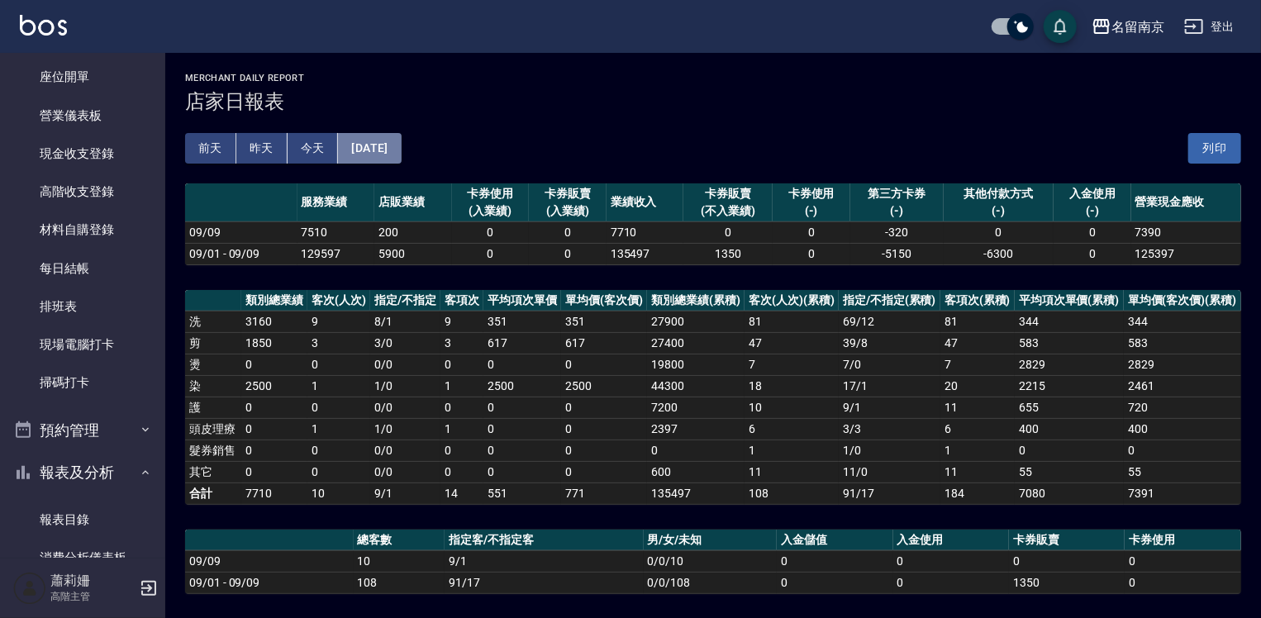
click at [391, 141] on button "[DATE]" at bounding box center [369, 148] width 63 height 31
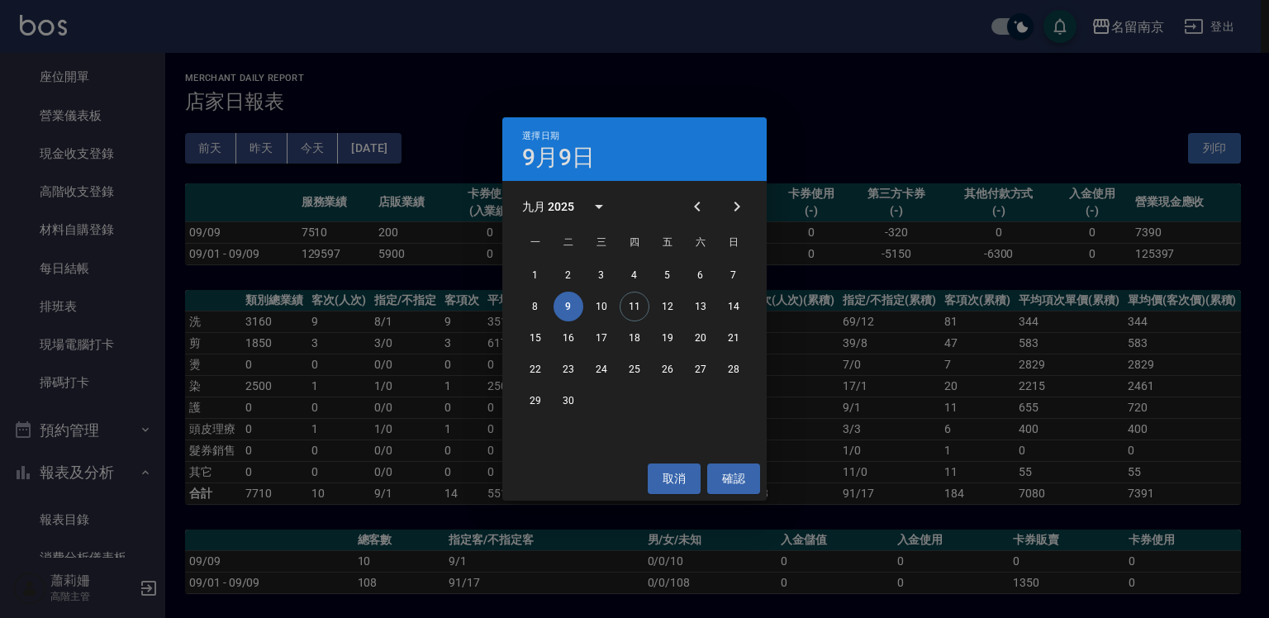
click at [992, 132] on div "選擇日期 [DATE] 九月 2025 一 二 三 四 五 六 日 1 2 3 4 5 6 7 8 9 10 11 12 13 14 15 16 17 18 …" at bounding box center [634, 309] width 1269 height 618
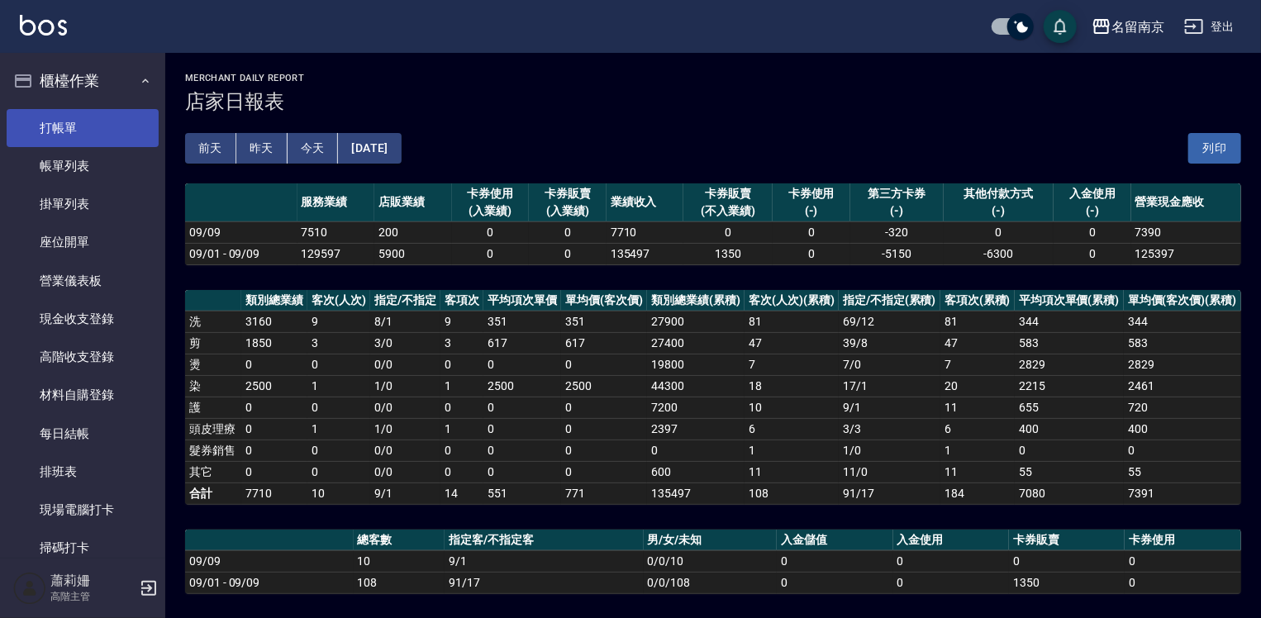
click at [107, 123] on link "打帳單" at bounding box center [83, 128] width 152 height 38
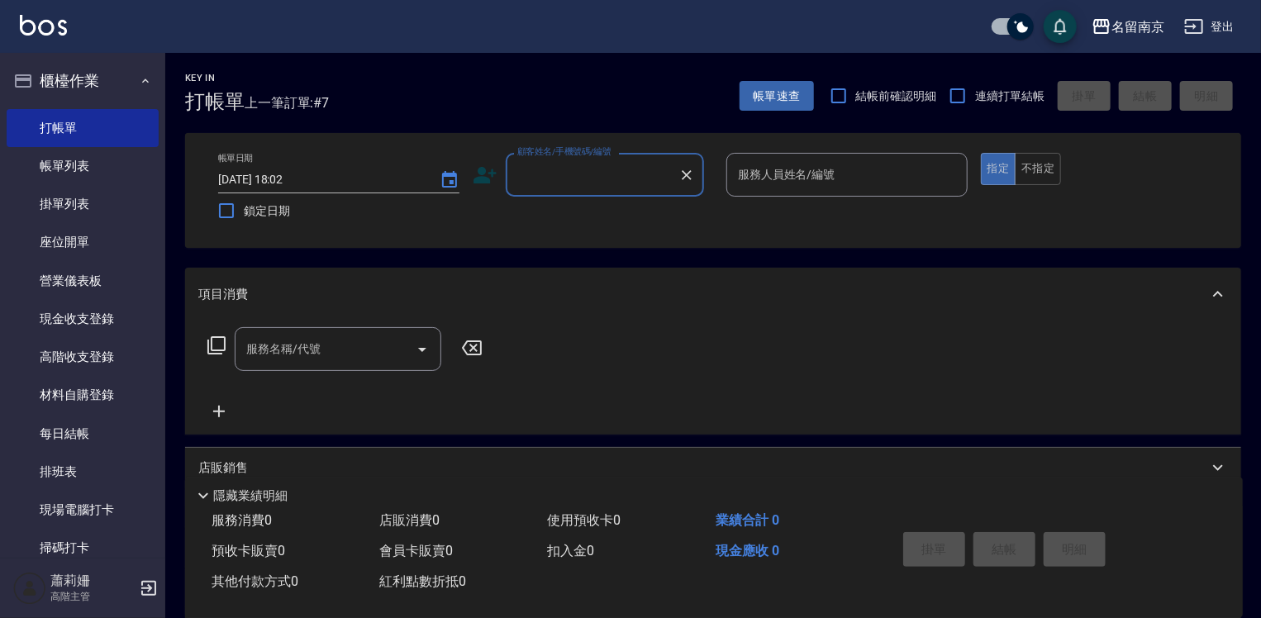
scroll to position [248, 0]
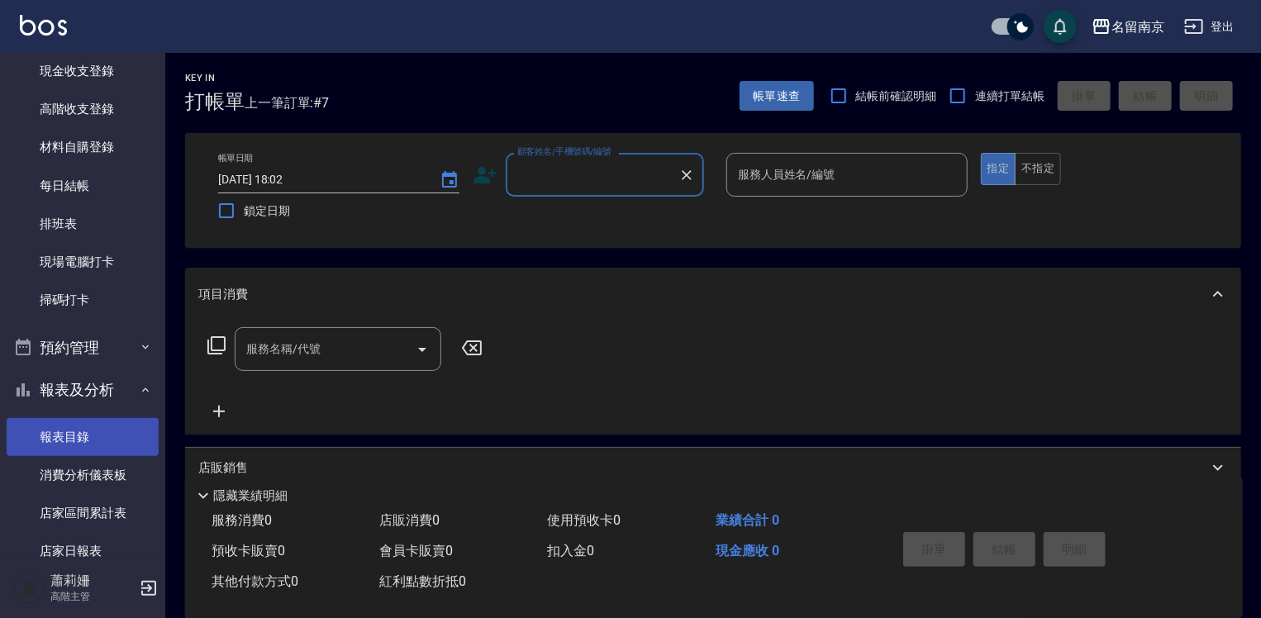
click at [88, 427] on link "報表目錄" at bounding box center [83, 437] width 152 height 38
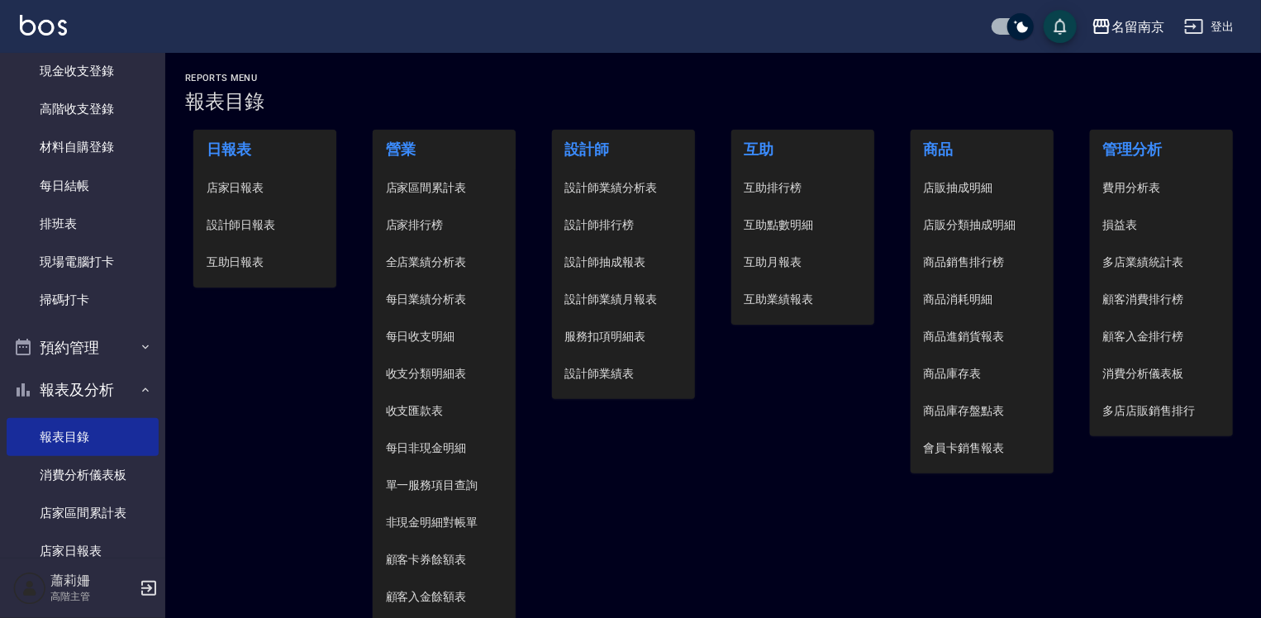
click at [255, 228] on span "設計師日報表" at bounding box center [265, 225] width 117 height 17
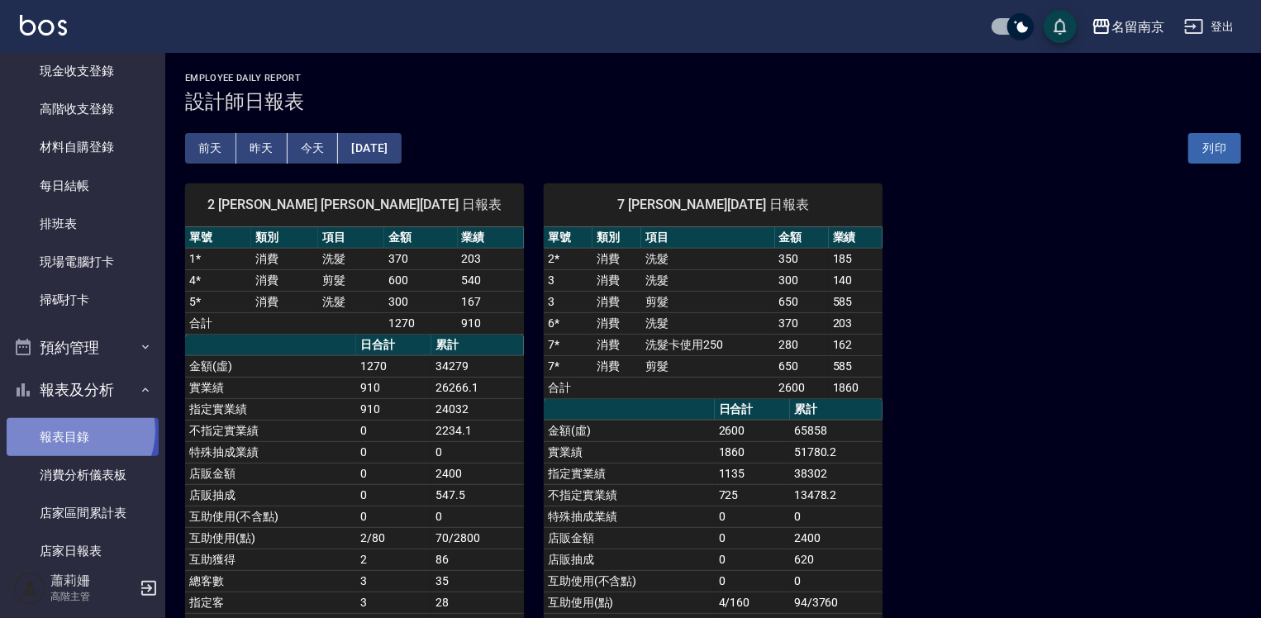
click at [74, 431] on link "報表目錄" at bounding box center [83, 437] width 152 height 38
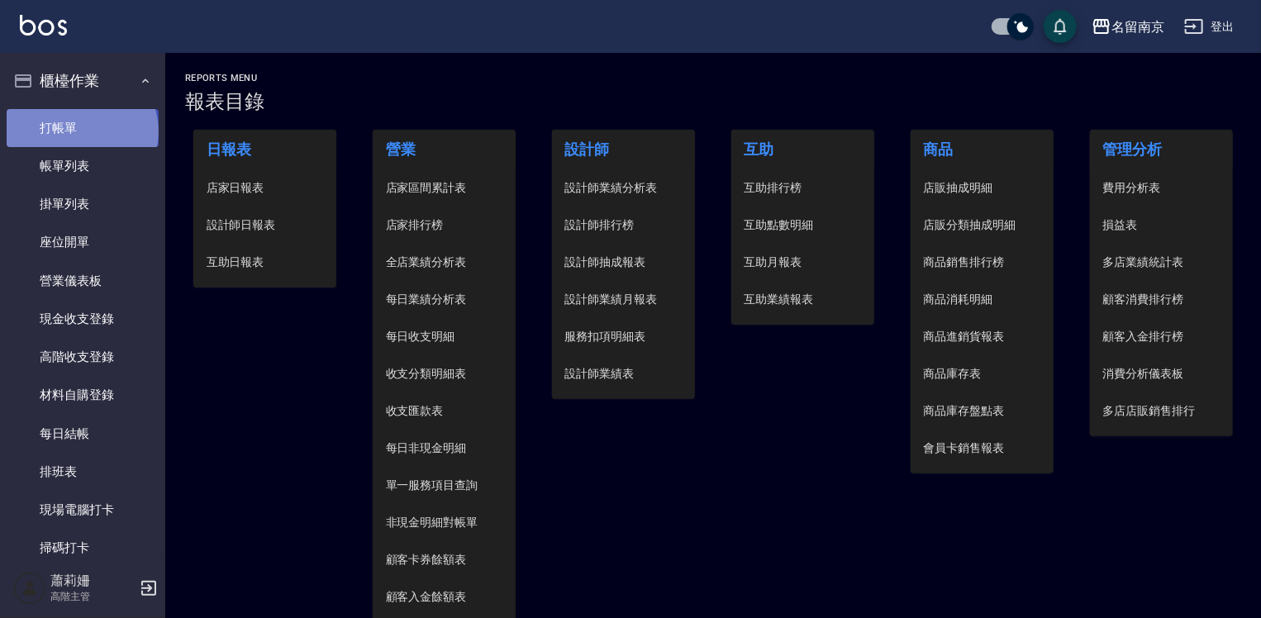
click at [80, 131] on link "打帳單" at bounding box center [83, 128] width 152 height 38
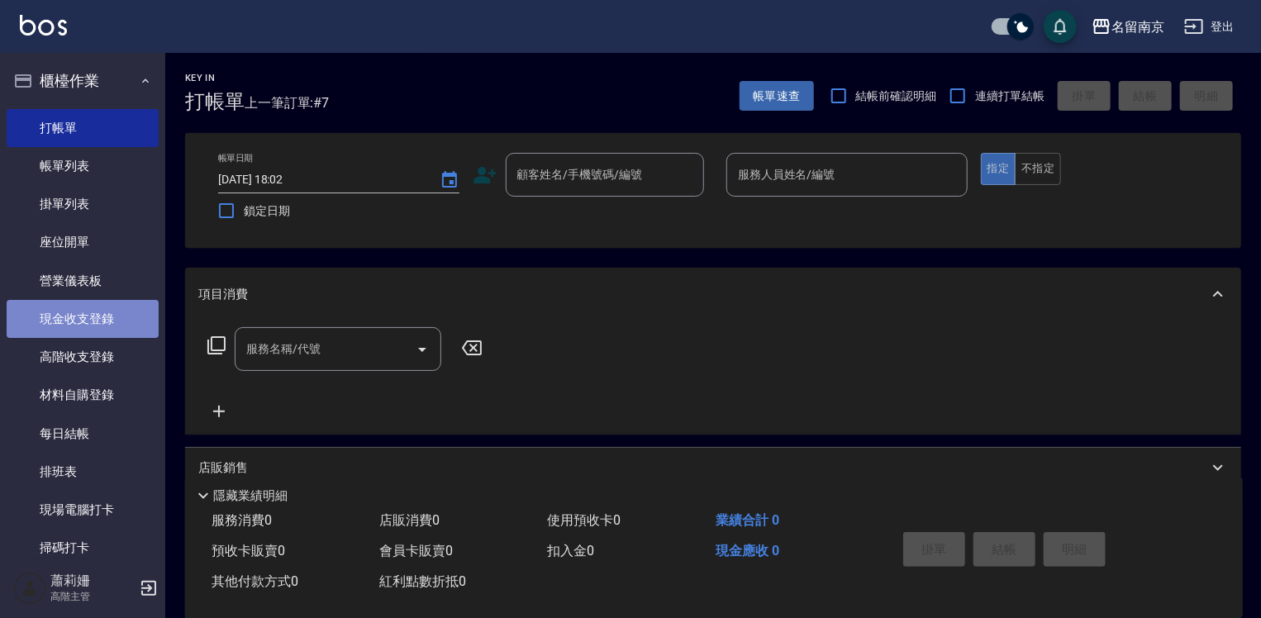
click at [95, 323] on link "現金收支登錄" at bounding box center [83, 319] width 152 height 38
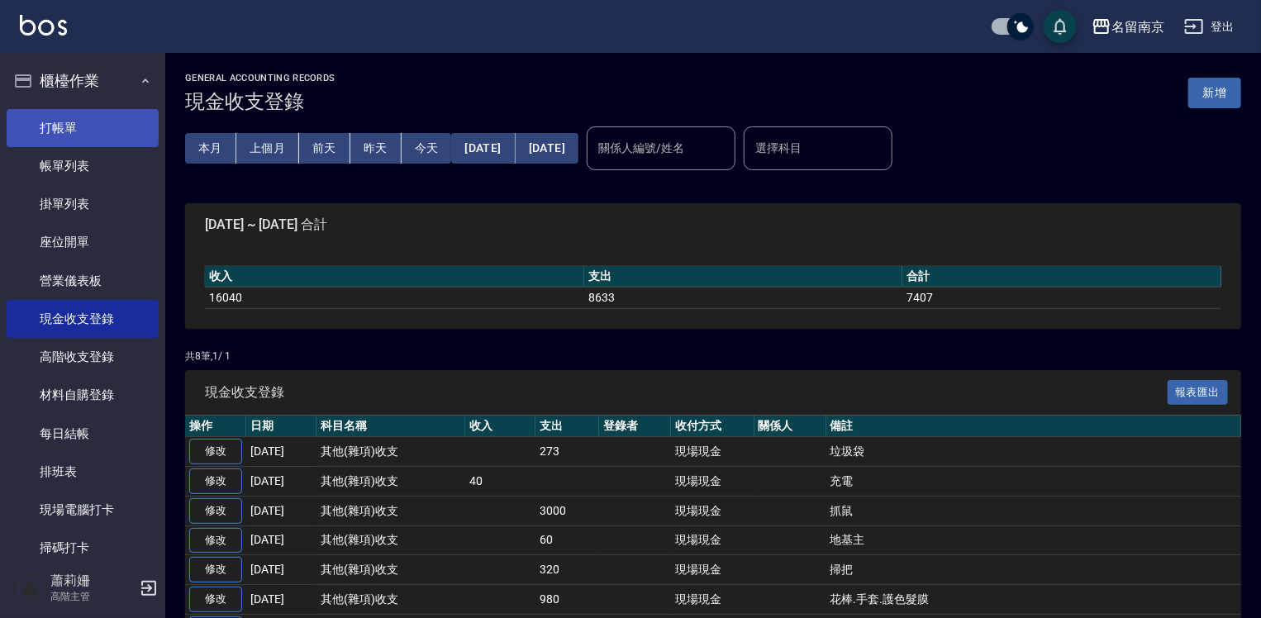
click at [69, 123] on link "打帳單" at bounding box center [83, 128] width 152 height 38
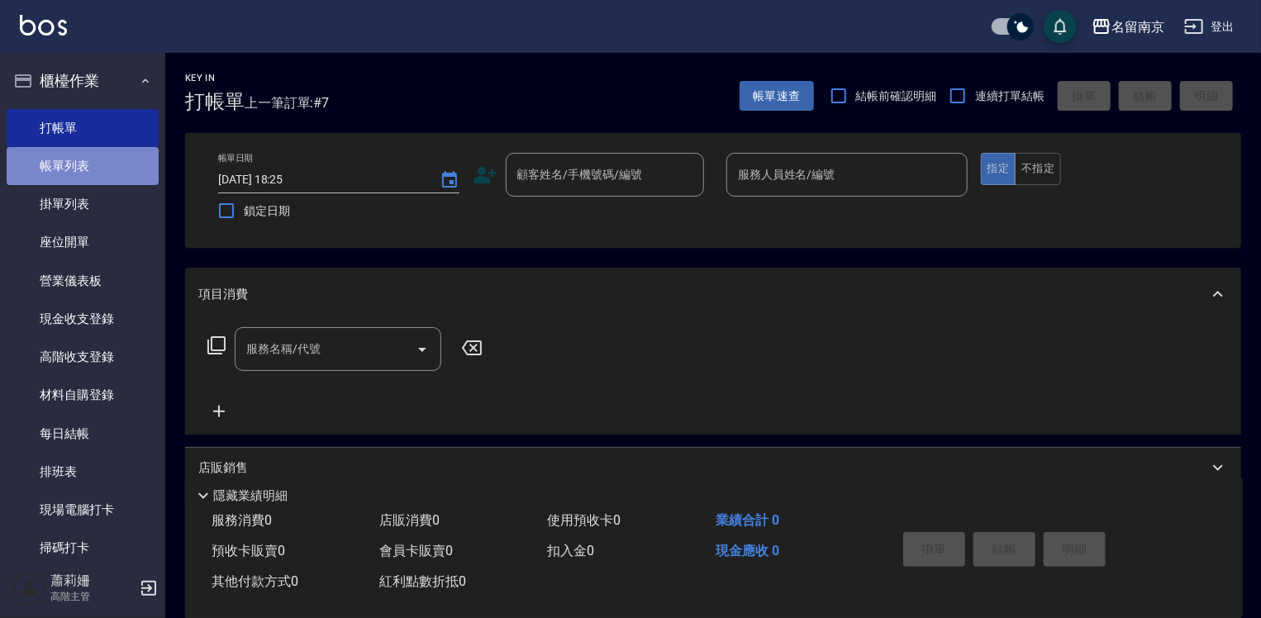
click at [88, 164] on link "帳單列表" at bounding box center [83, 166] width 152 height 38
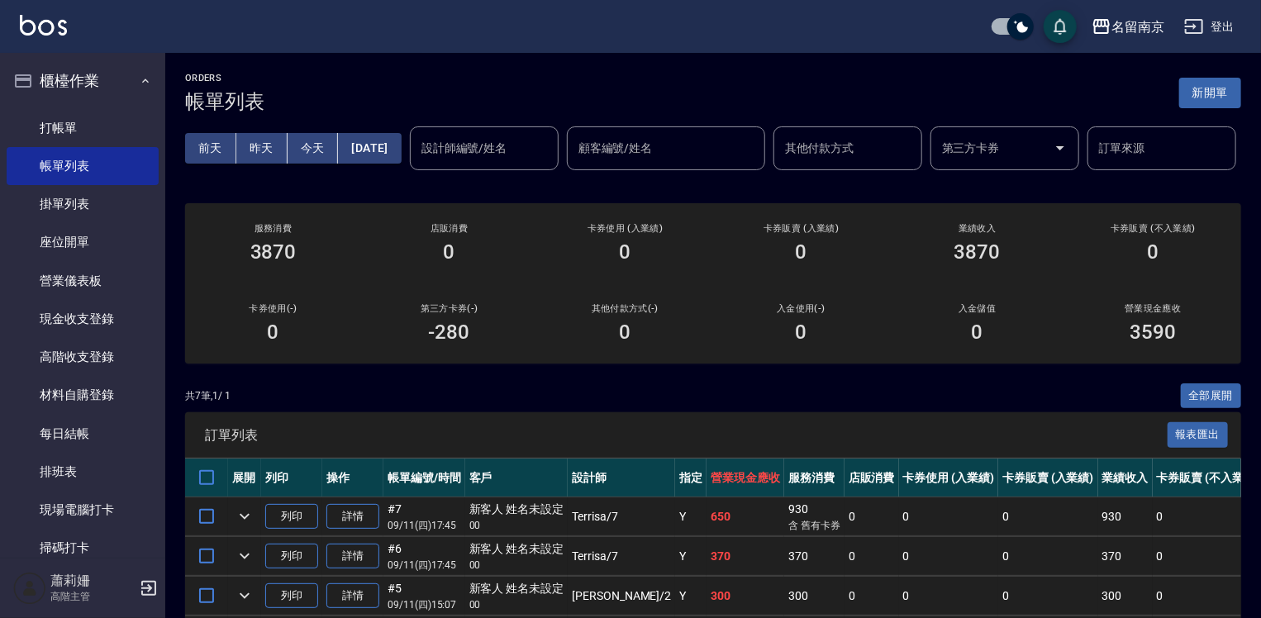
scroll to position [331, 0]
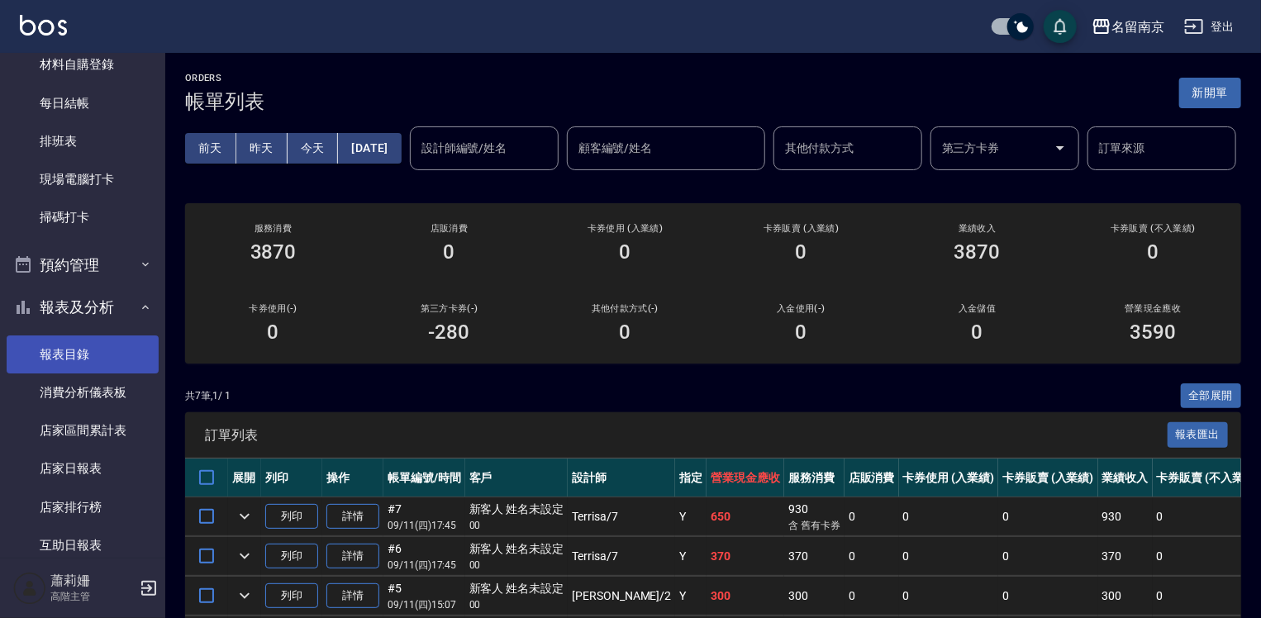
click at [91, 354] on link "報表目錄" at bounding box center [83, 355] width 152 height 38
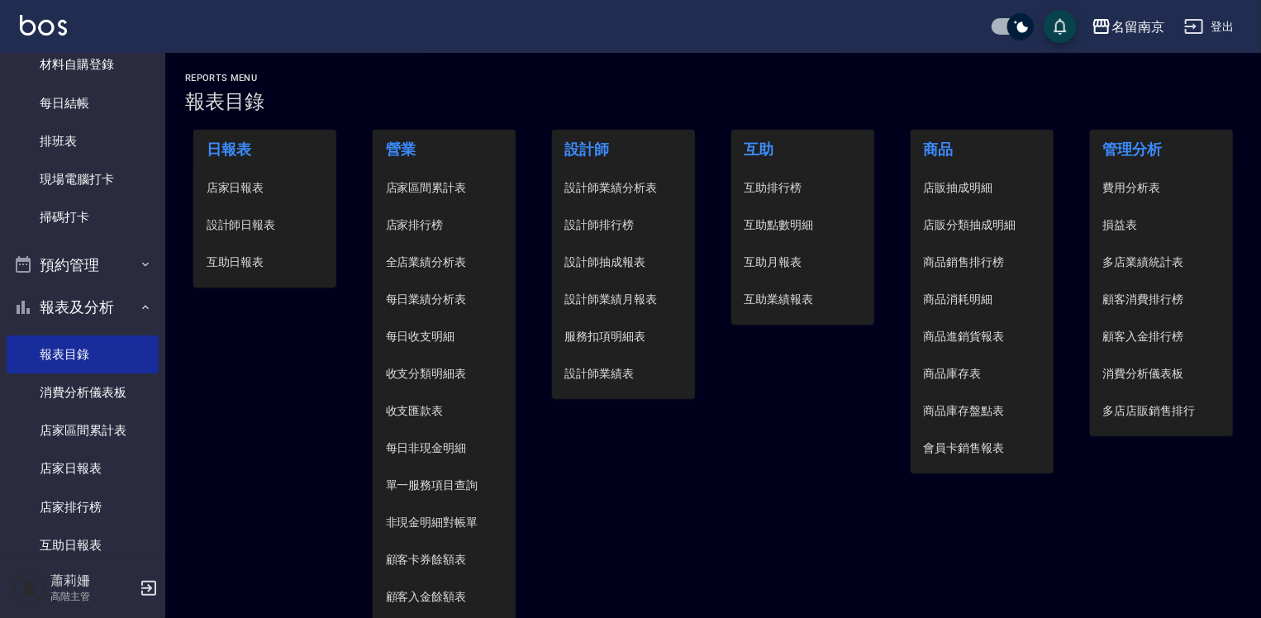
click at [272, 224] on span "設計師日報表" at bounding box center [265, 225] width 117 height 17
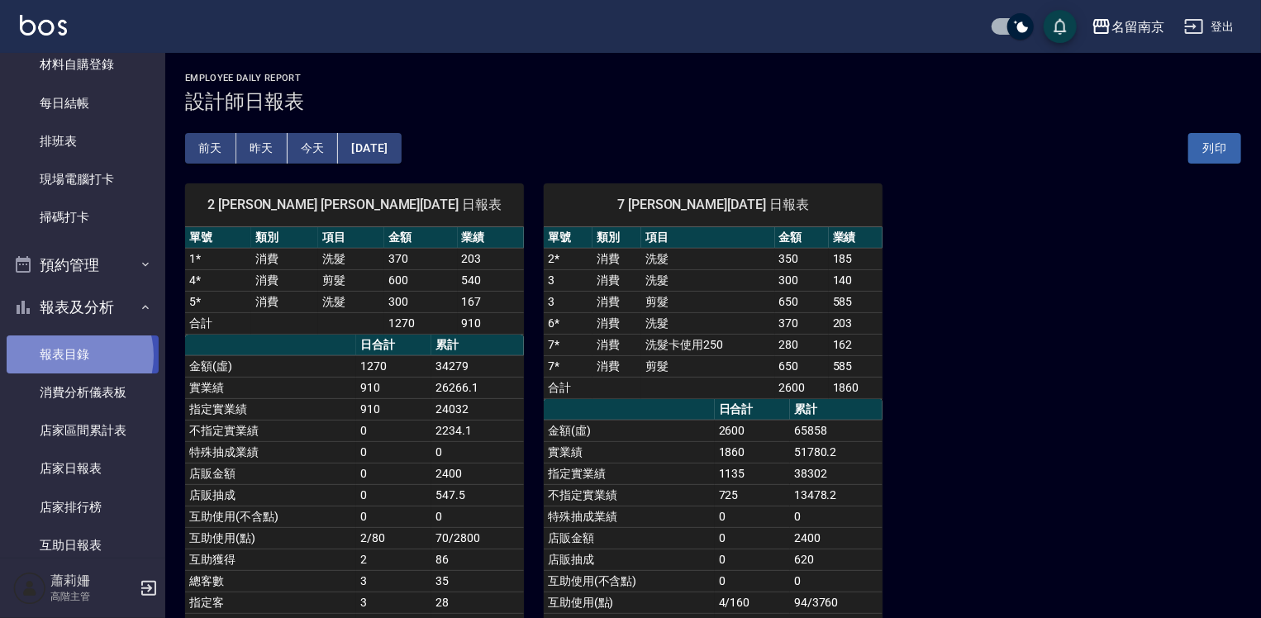
click at [72, 355] on link "報表目錄" at bounding box center [83, 355] width 152 height 38
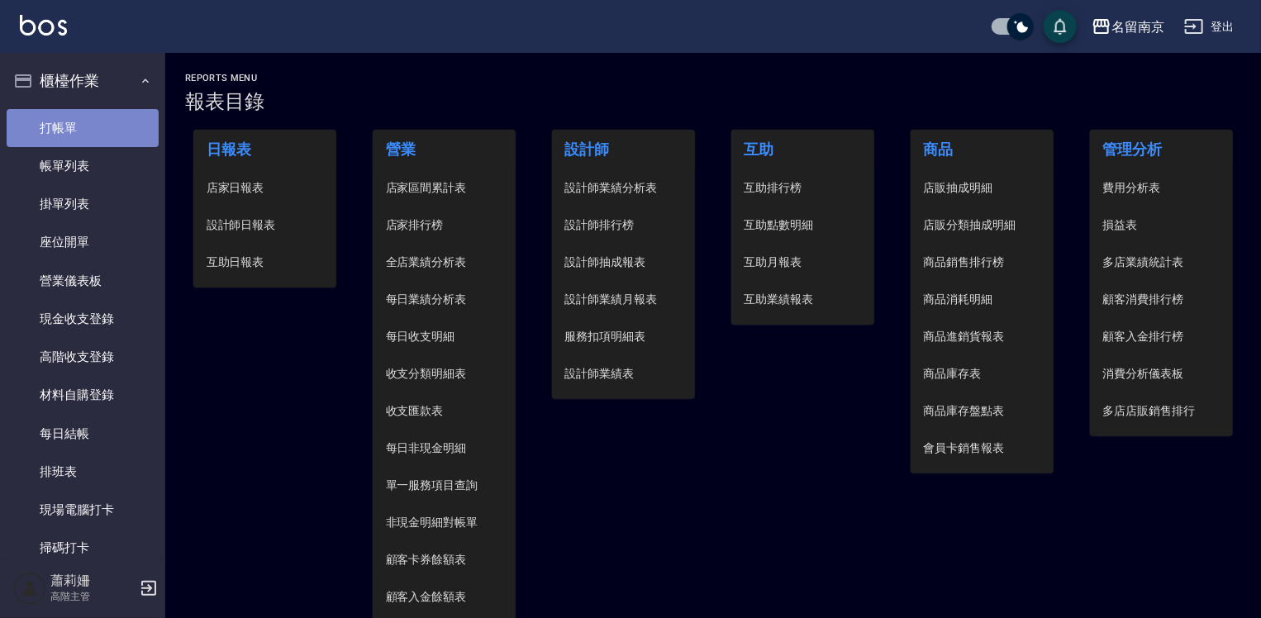
click at [106, 131] on link "打帳單" at bounding box center [83, 128] width 152 height 38
